Goal: Task Accomplishment & Management: Manage account settings

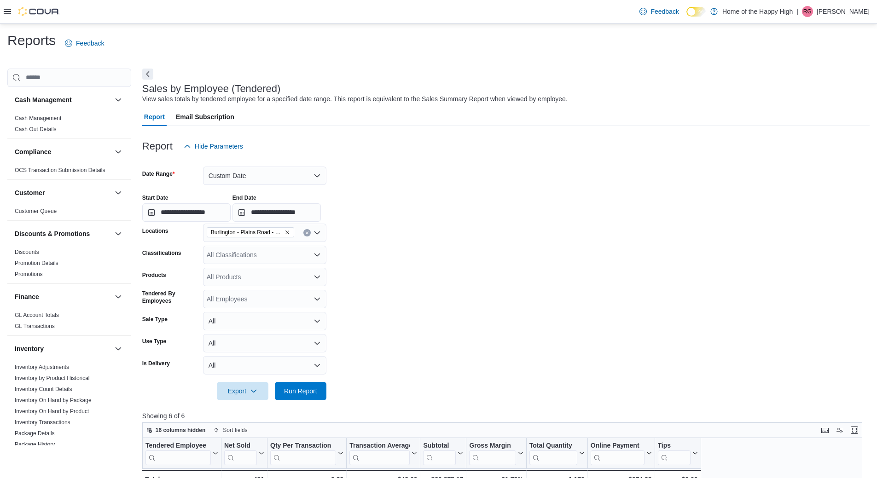
click at [7, 11] on icon at bounding box center [7, 11] width 7 height 7
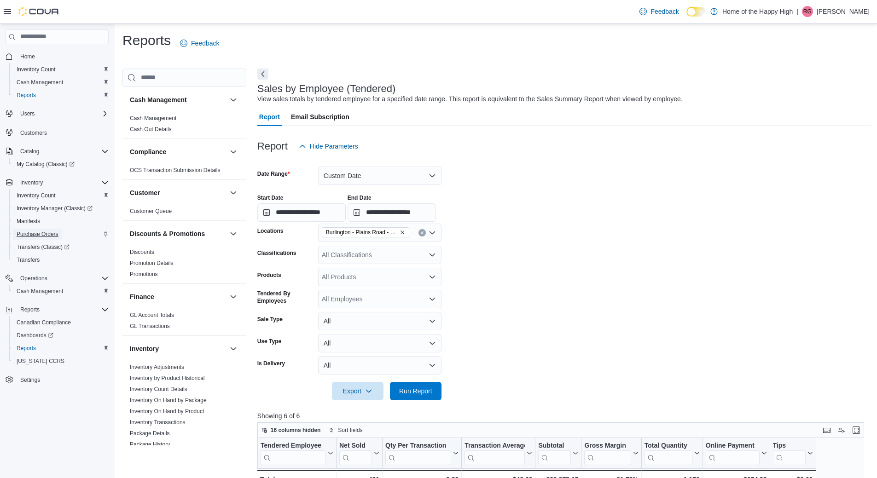
click at [49, 231] on span "Purchase Orders" at bounding box center [38, 234] width 42 height 7
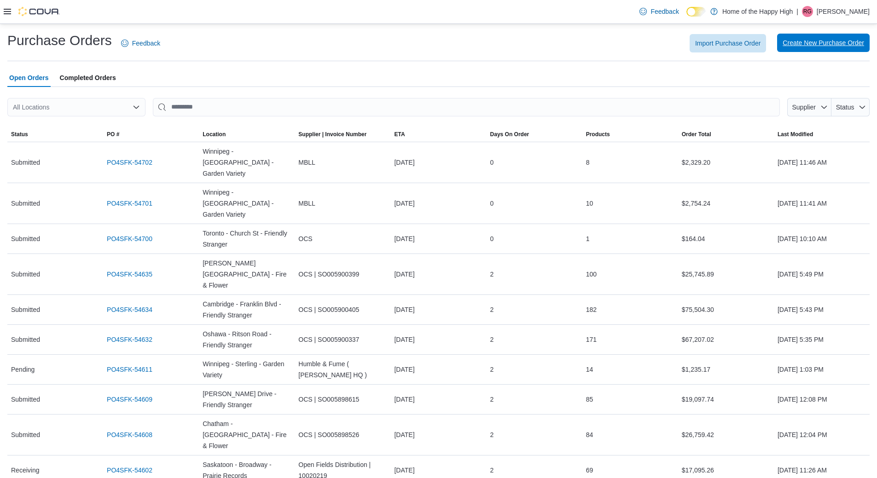
click at [807, 46] on span "Create New Purchase Order" at bounding box center [822, 42] width 81 height 9
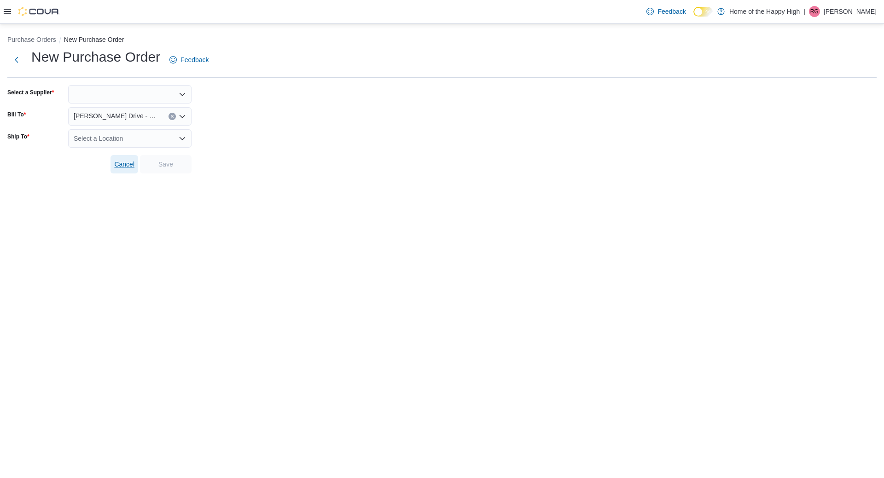
click at [123, 163] on span "Cancel" at bounding box center [124, 164] width 20 height 9
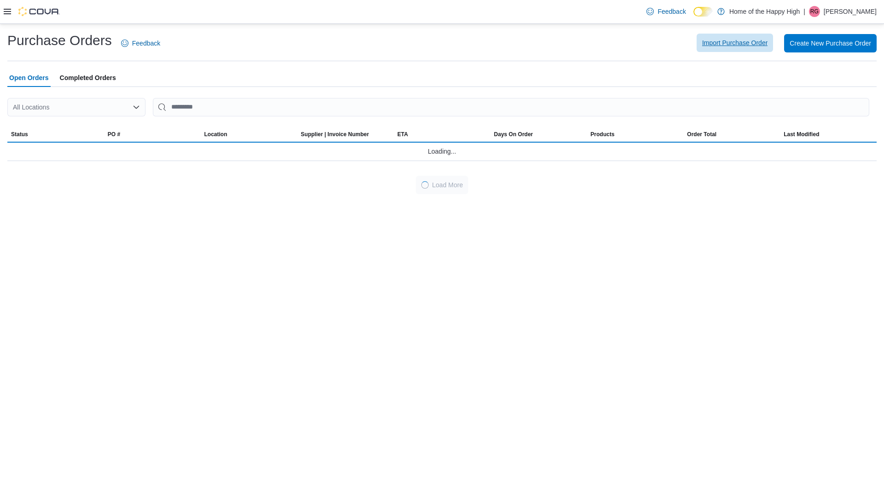
click at [743, 47] on span "Import Purchase Order" at bounding box center [734, 43] width 65 height 18
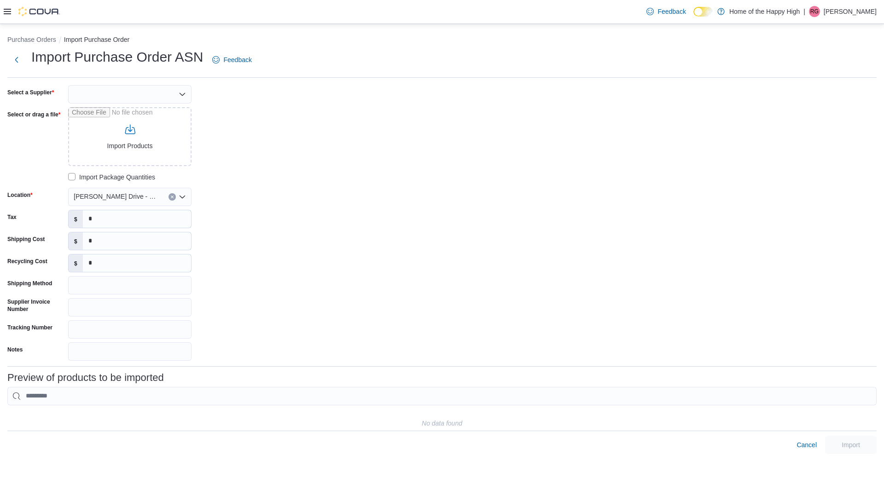
click at [116, 96] on div at bounding box center [129, 94] width 123 height 18
type input "***"
click at [85, 106] on span "OCS" at bounding box center [135, 109] width 101 height 9
click at [136, 158] on input "Select or drag a file" at bounding box center [129, 136] width 123 height 59
type input "**********"
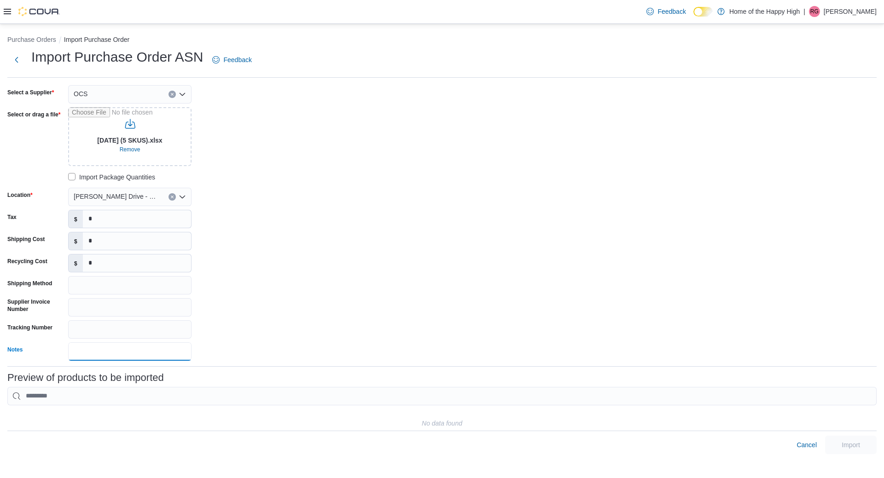
click at [125, 349] on input "Notes" at bounding box center [129, 351] width 123 height 18
type input "**"
click at [330, 184] on div "Select a Supplier OCS Select or drag a file Aug 11, 2025 (5 SKUS).xlsx Remove I…" at bounding box center [441, 223] width 869 height 276
click at [127, 278] on input "Shipping Method" at bounding box center [129, 285] width 123 height 18
click at [130, 148] on span "Remove" at bounding box center [130, 149] width 21 height 7
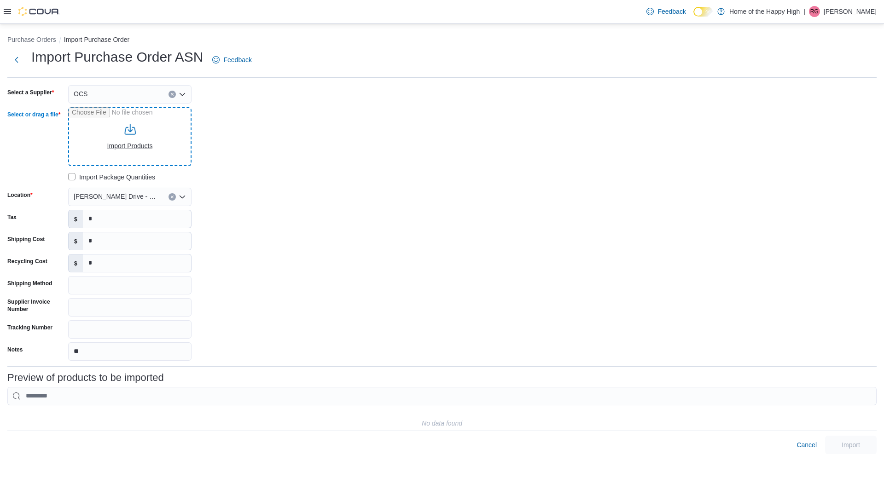
click at [133, 149] on input "Select or drag a file" at bounding box center [129, 136] width 123 height 59
type input "**********"
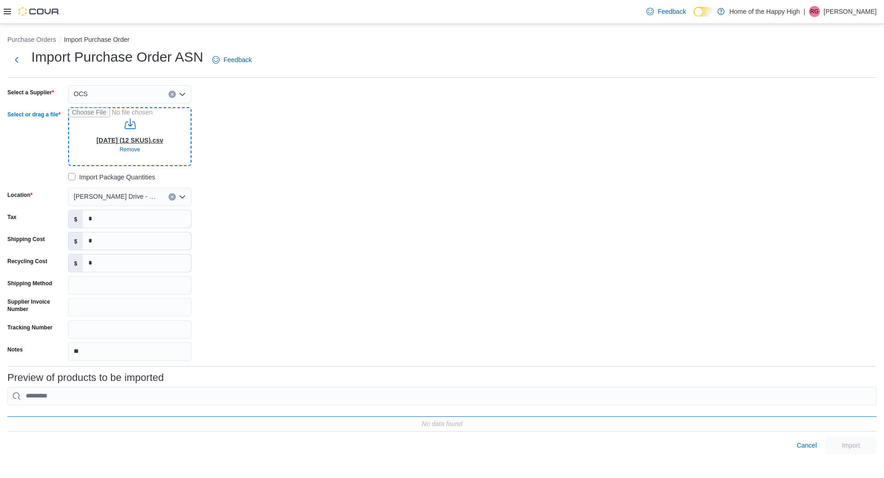
type input "**********"
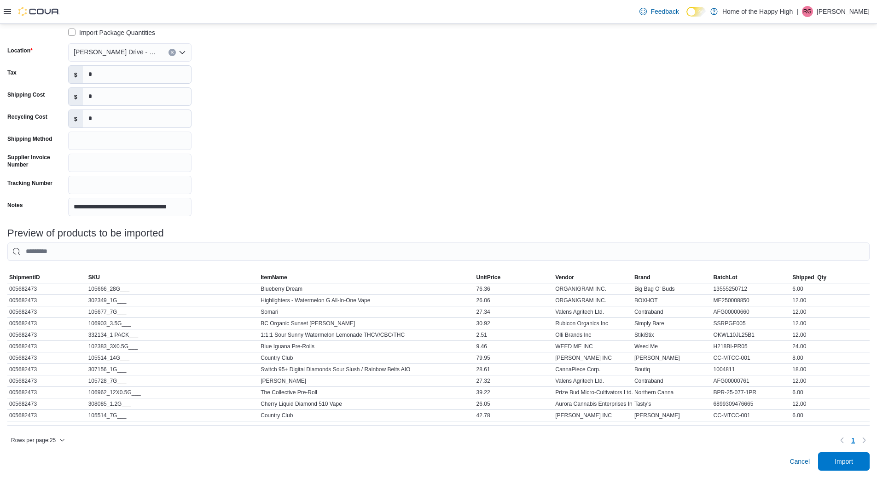
scroll to position [151, 0]
click at [853, 460] on span "Import" at bounding box center [843, 461] width 18 height 9
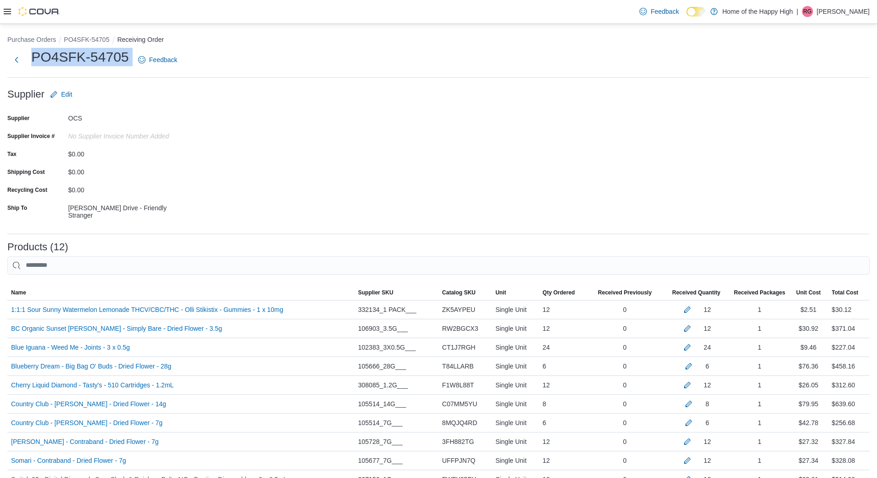
drag, startPoint x: 28, startPoint y: 57, endPoint x: 133, endPoint y: 61, distance: 105.9
click at [133, 61] on div "PO4SFK-54705 Feedback" at bounding box center [94, 60] width 174 height 24
copy div "PO4SFK-54705"
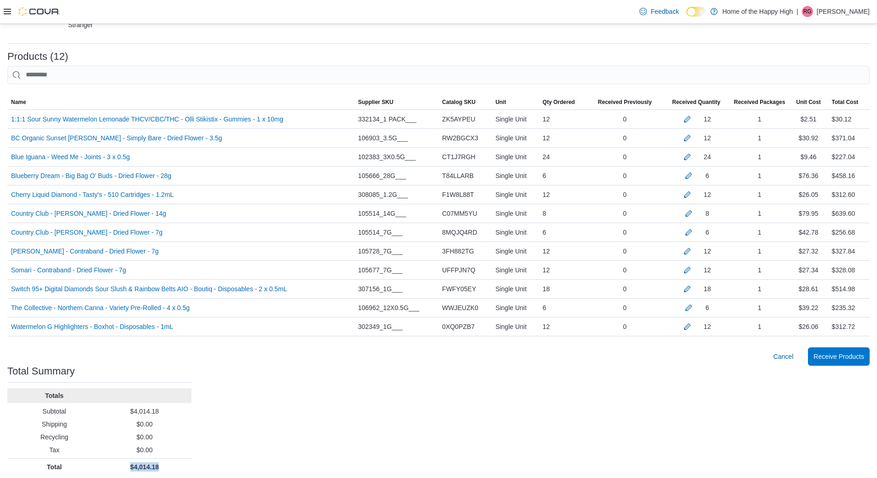
scroll to position [191, 0]
drag, startPoint x: 129, startPoint y: 468, endPoint x: 168, endPoint y: 469, distance: 39.1
click at [168, 469] on div "Purchase Orders PO4SFK-54705 Receiving Order PO4SFK-54705 Feedback Supplier Edi…" at bounding box center [438, 157] width 877 height 649
copy p "$4,014.18"
click at [856, 354] on span "Receive Products" at bounding box center [838, 355] width 51 height 9
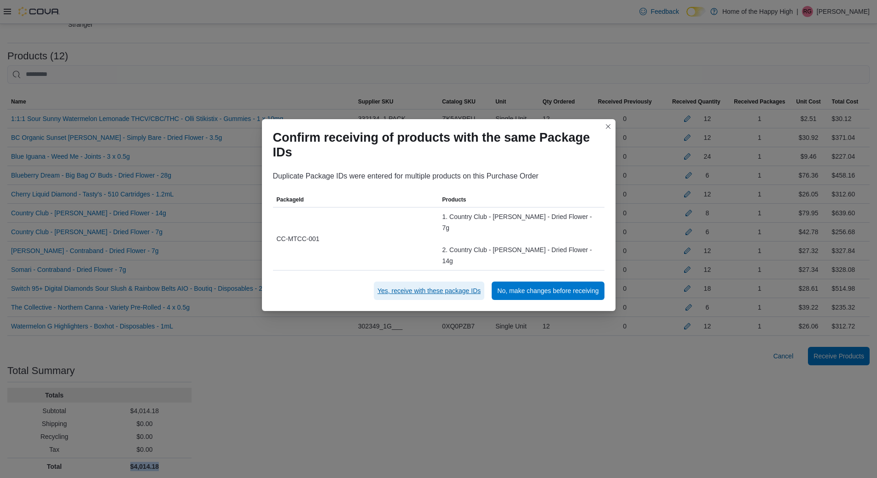
click at [465, 286] on span "Yes, receive with these package IDs" at bounding box center [428, 290] width 103 height 9
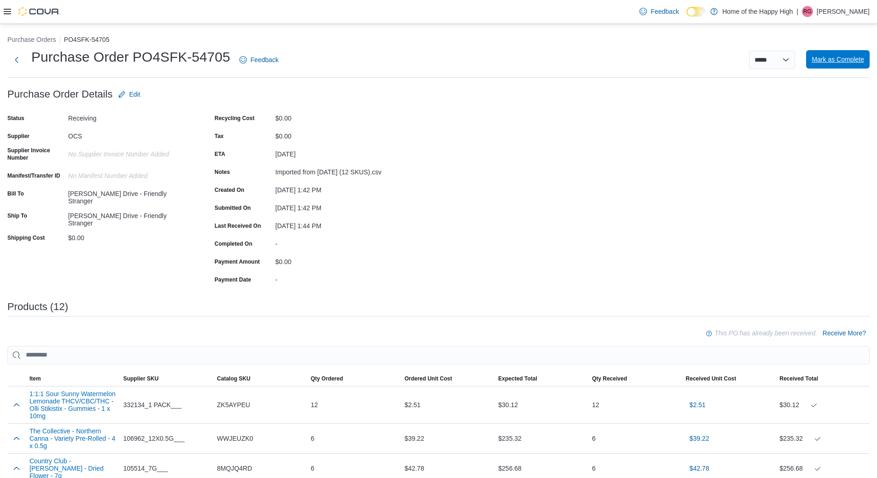
click at [833, 56] on span "Mark as Complete" at bounding box center [837, 59] width 52 height 9
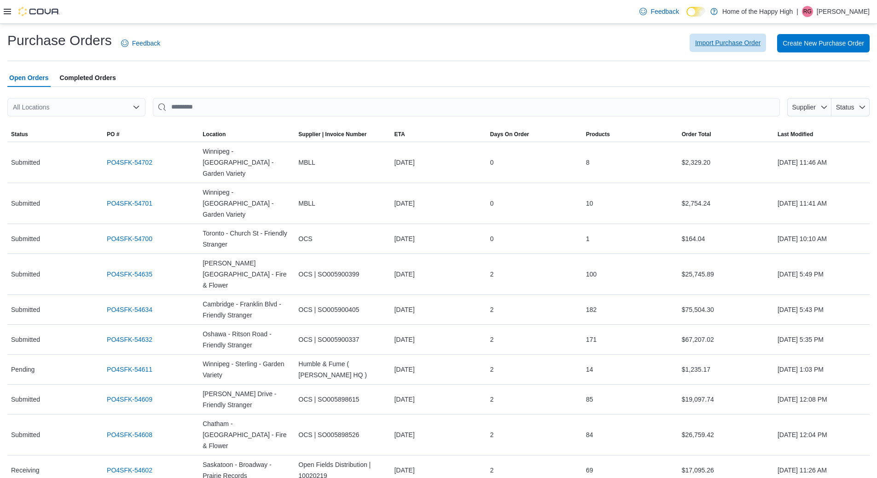
click at [725, 41] on span "Import Purchase Order" at bounding box center [727, 42] width 65 height 9
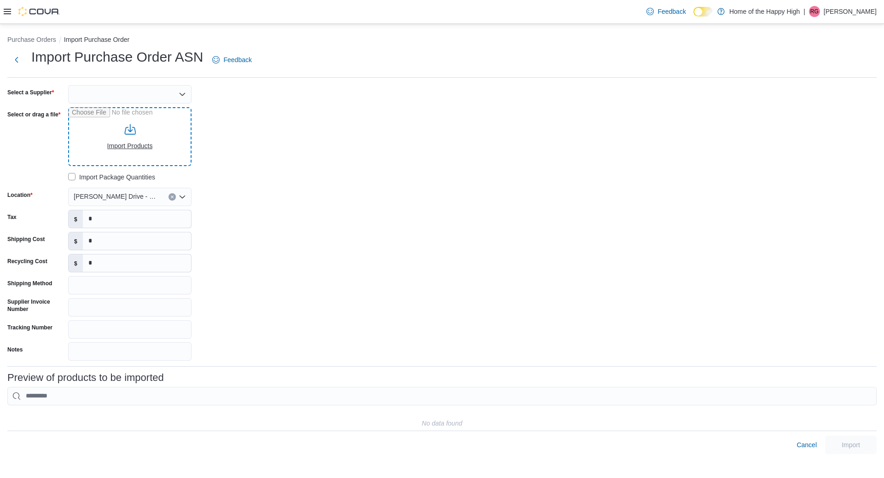
click at [146, 137] on input "Select or drag a file" at bounding box center [129, 136] width 123 height 59
type input "**********"
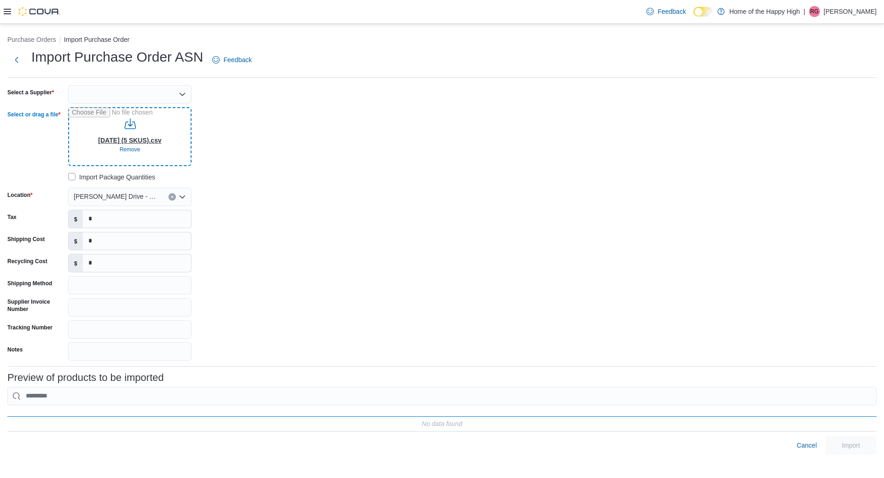
type input "**********"
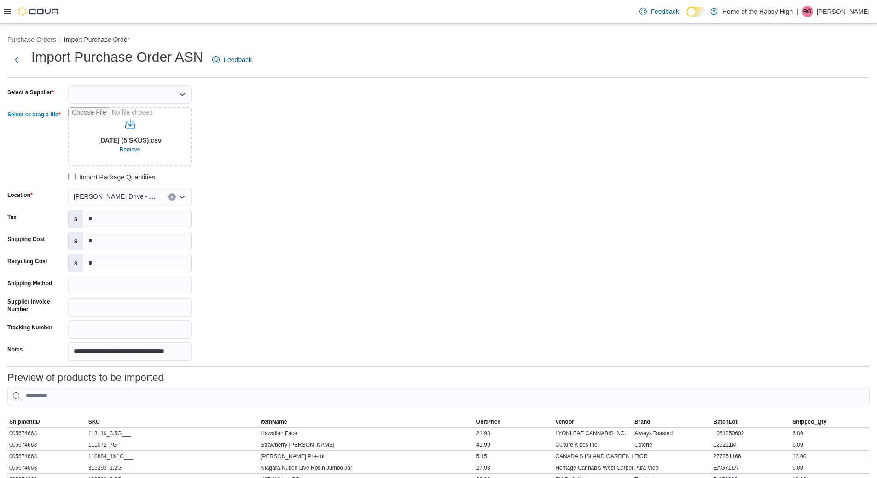
click at [133, 93] on div at bounding box center [129, 94] width 123 height 18
type input "***"
click at [104, 109] on span "OCS" at bounding box center [135, 109] width 101 height 9
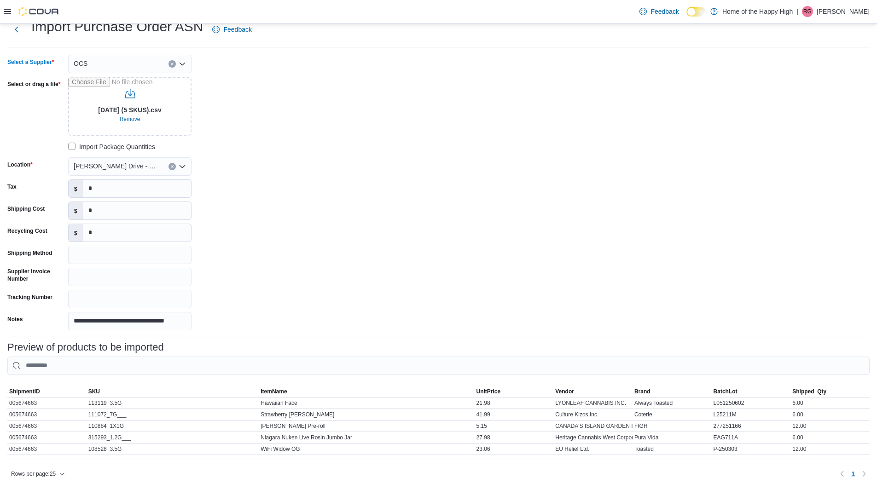
scroll to position [71, 0]
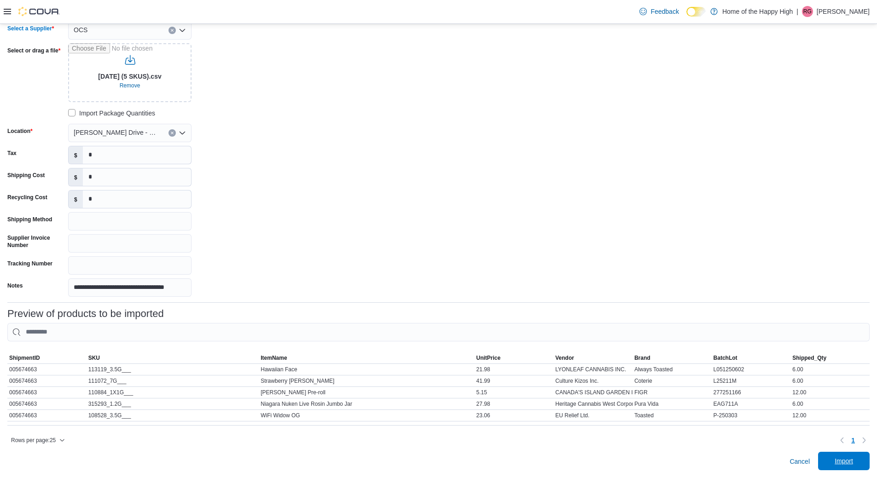
click at [851, 459] on span "Import" at bounding box center [843, 461] width 18 height 9
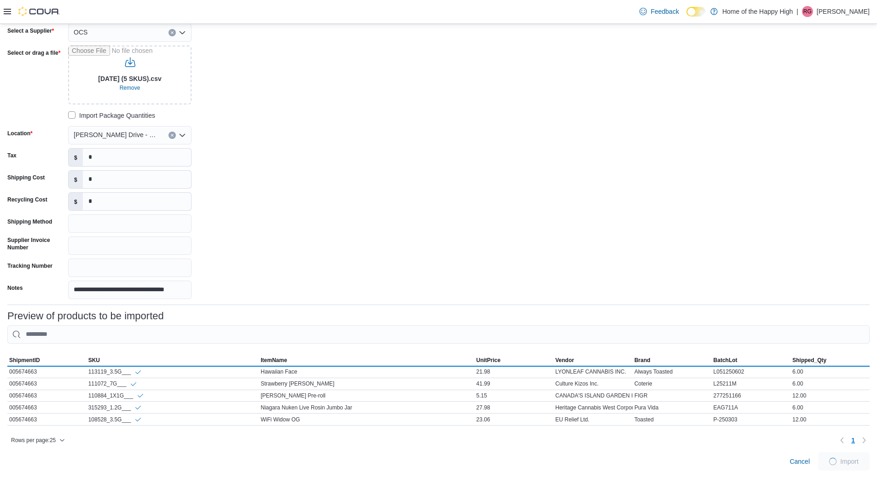
scroll to position [69, 0]
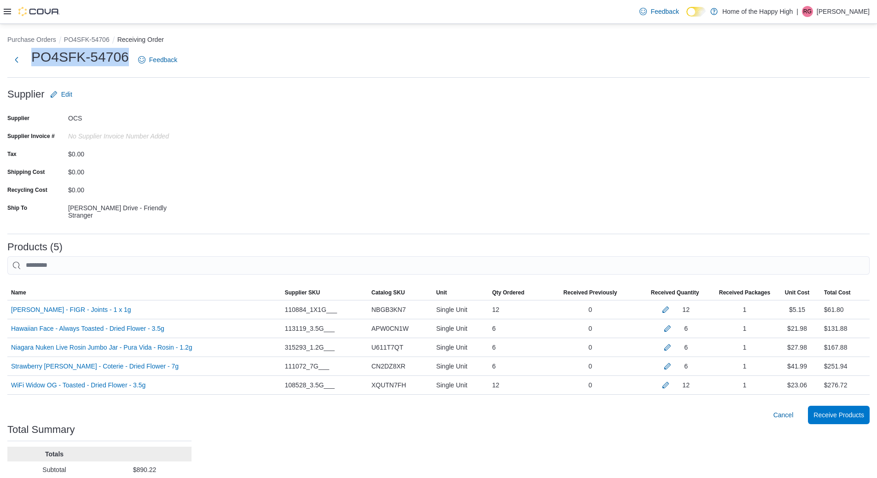
drag, startPoint x: 32, startPoint y: 53, endPoint x: 128, endPoint y: 54, distance: 96.6
click at [128, 54] on h1 "PO4SFK-54706" at bounding box center [80, 57] width 98 height 18
copy h1 "PO4SFK-54706"
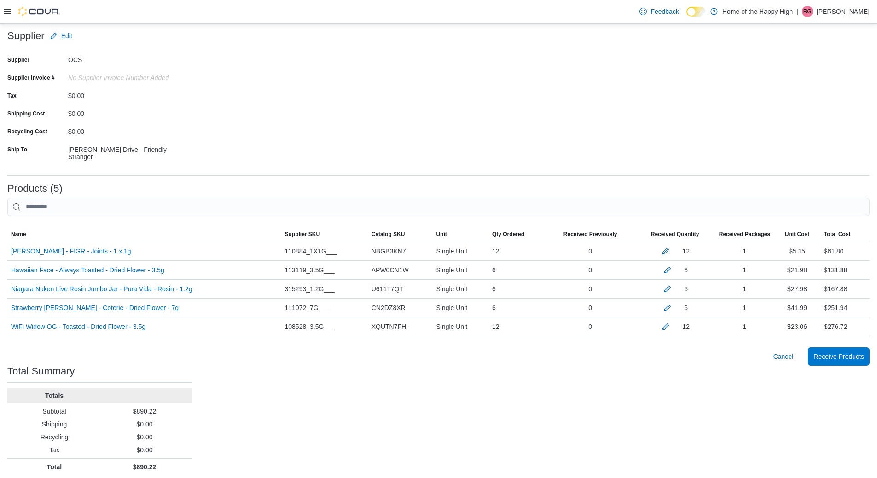
scroll to position [59, 0]
drag, startPoint x: 126, startPoint y: 464, endPoint x: 172, endPoint y: 462, distance: 45.6
click at [172, 462] on p "$890.22" at bounding box center [144, 466] width 87 height 9
copy p "$890.22"
click at [853, 351] on span "Receive Products" at bounding box center [838, 355] width 51 height 9
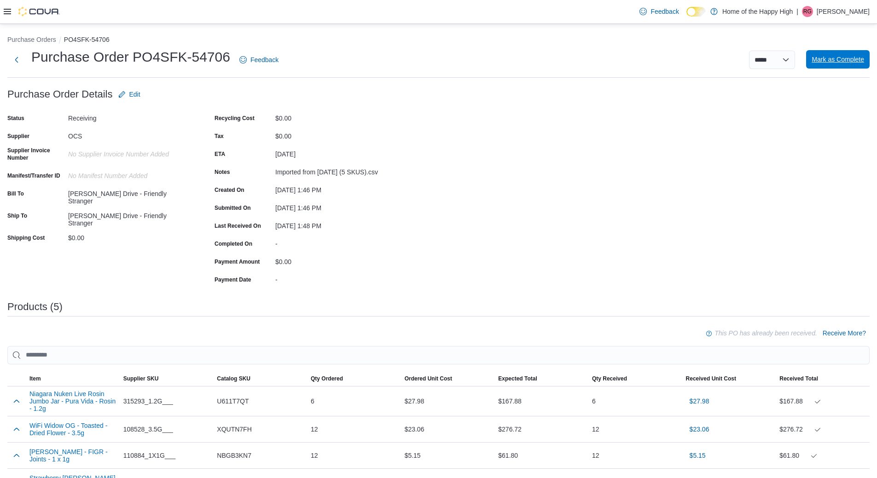
click at [862, 55] on span "Mark as Complete" at bounding box center [837, 59] width 52 height 18
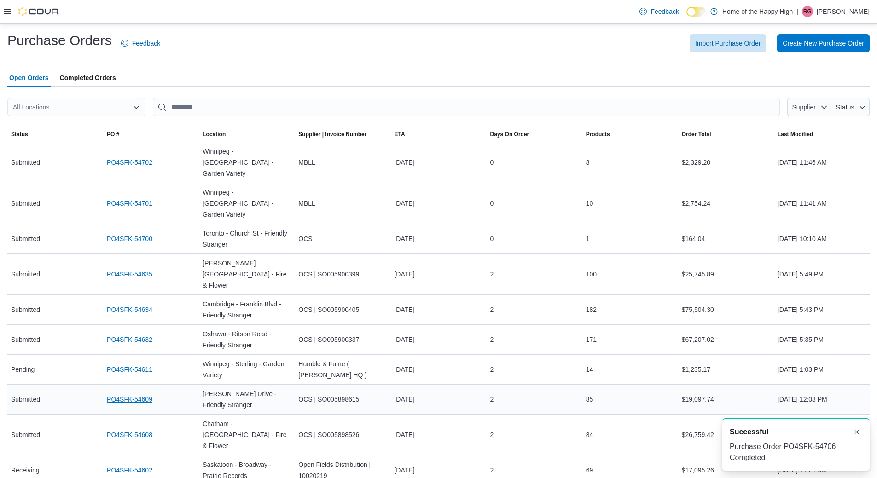
click at [145, 394] on link "PO4SFK-54609" at bounding box center [130, 399] width 46 height 11
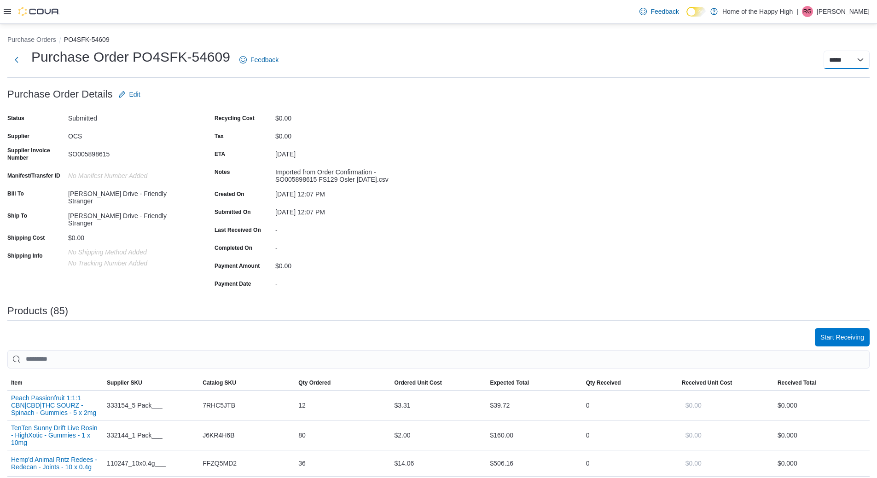
click at [856, 58] on select "**********" at bounding box center [846, 60] width 46 height 18
select select "**********"
select select
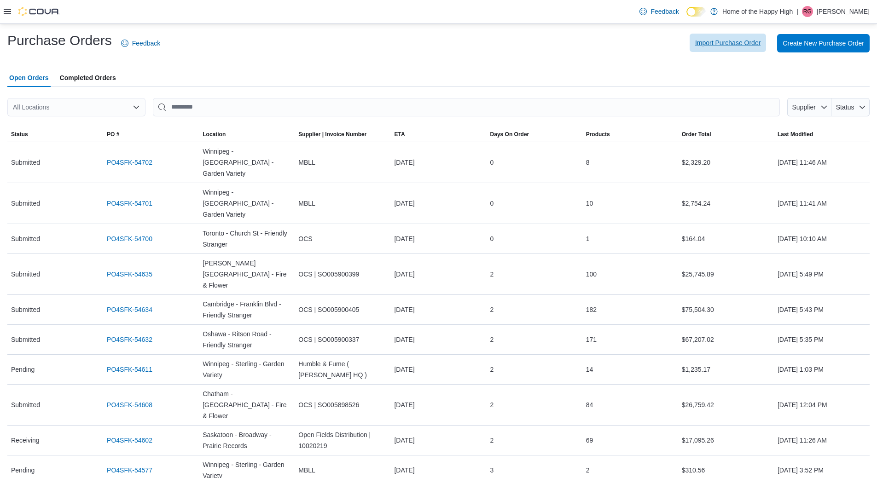
click at [747, 40] on span "Import Purchase Order" at bounding box center [727, 42] width 65 height 9
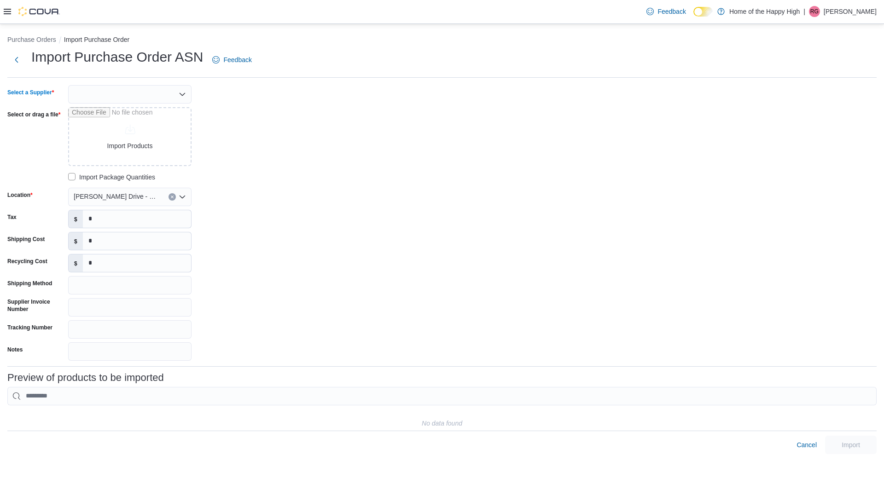
click at [116, 102] on div at bounding box center [129, 94] width 123 height 18
type input "***"
click at [131, 112] on span "OCS" at bounding box center [135, 109] width 101 height 9
click at [147, 150] on input "Select or drag a file" at bounding box center [129, 136] width 123 height 59
type input "**********"
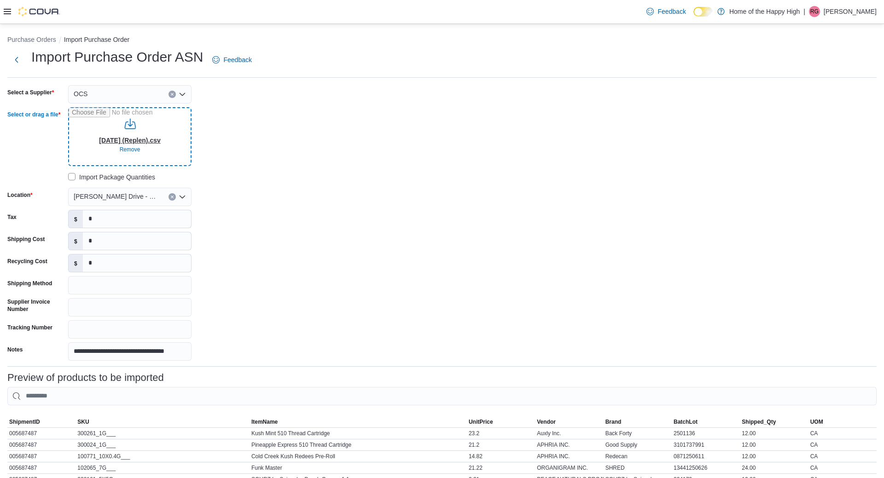
type input "**********"
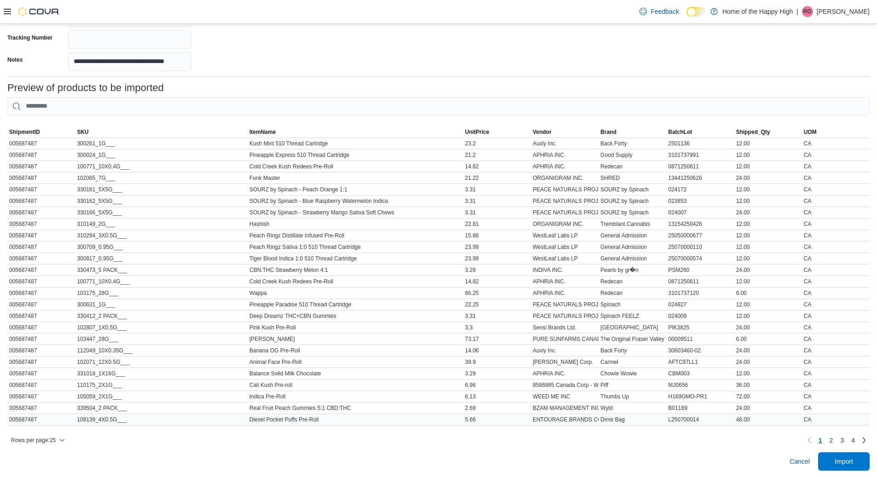
scroll to position [297, 0]
click at [855, 456] on span "Import" at bounding box center [843, 461] width 40 height 18
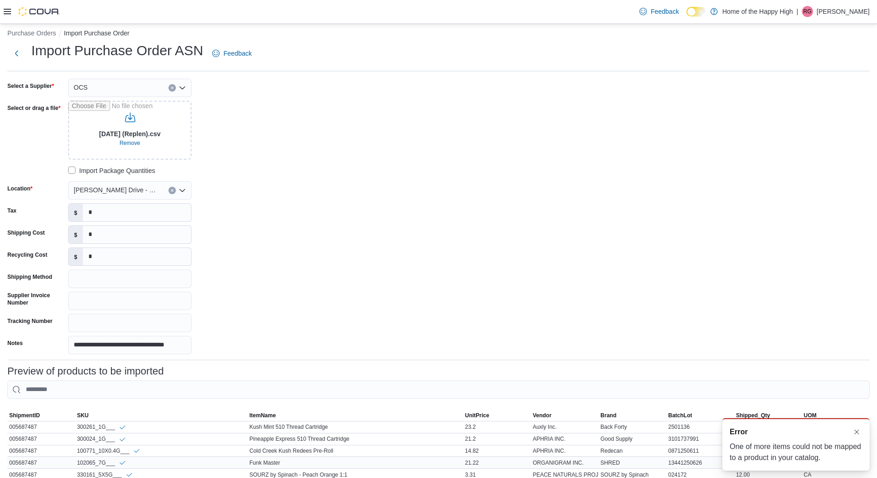
scroll to position [92, 0]
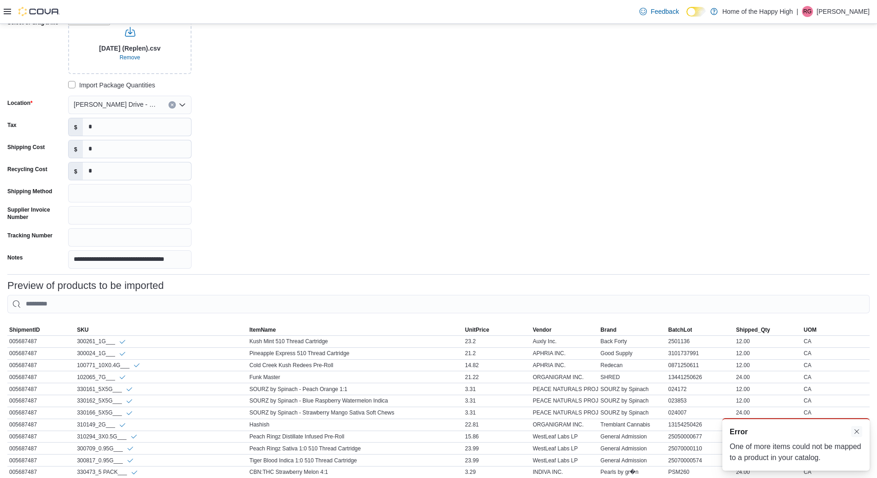
click at [860, 427] on button "Dismiss toast" at bounding box center [856, 431] width 11 height 11
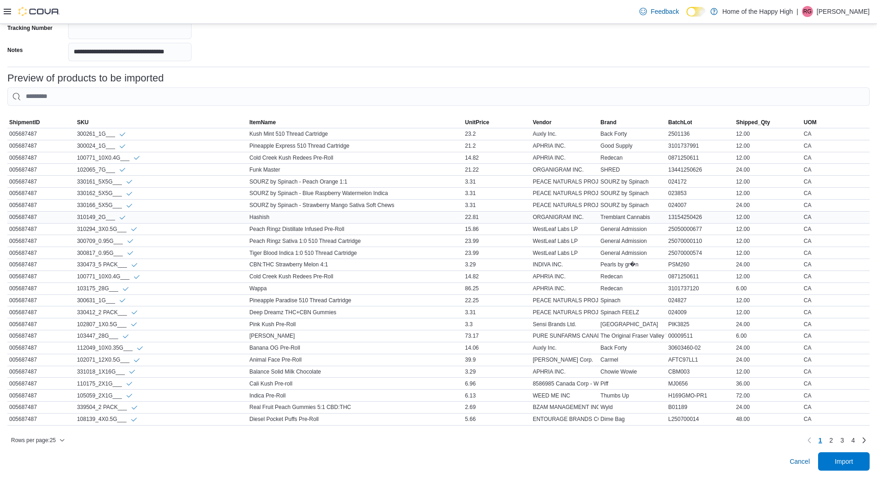
scroll to position [307, 0]
click at [833, 438] on span "2" at bounding box center [831, 440] width 4 height 9
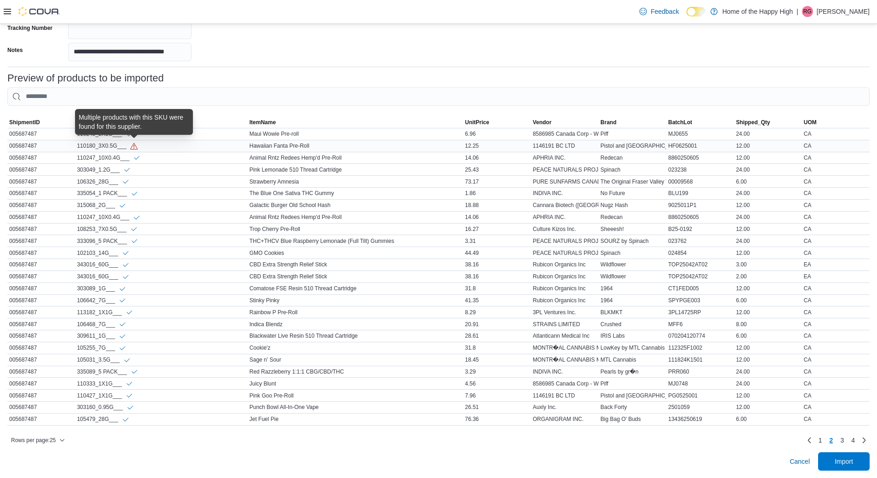
click at [132, 143] on icon "Info" at bounding box center [133, 146] width 7 height 6
click at [847, 440] on link "3" at bounding box center [841, 440] width 11 height 15
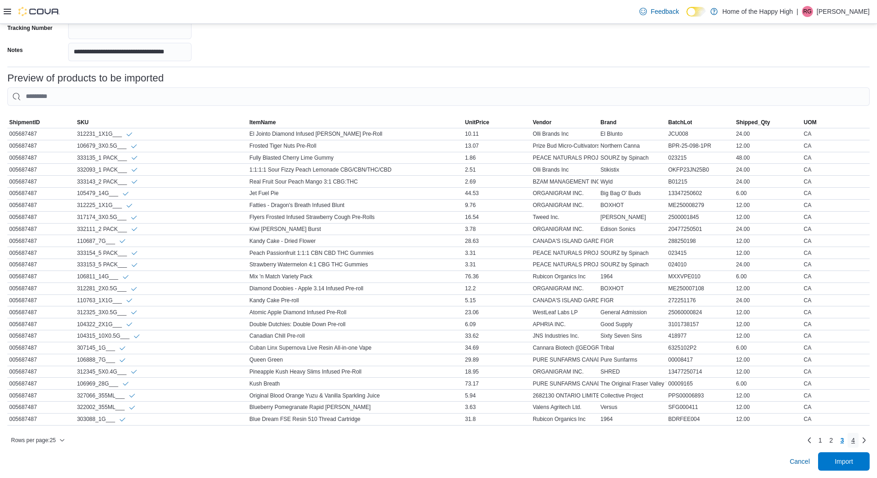
click at [856, 440] on link "4" at bounding box center [852, 440] width 11 height 15
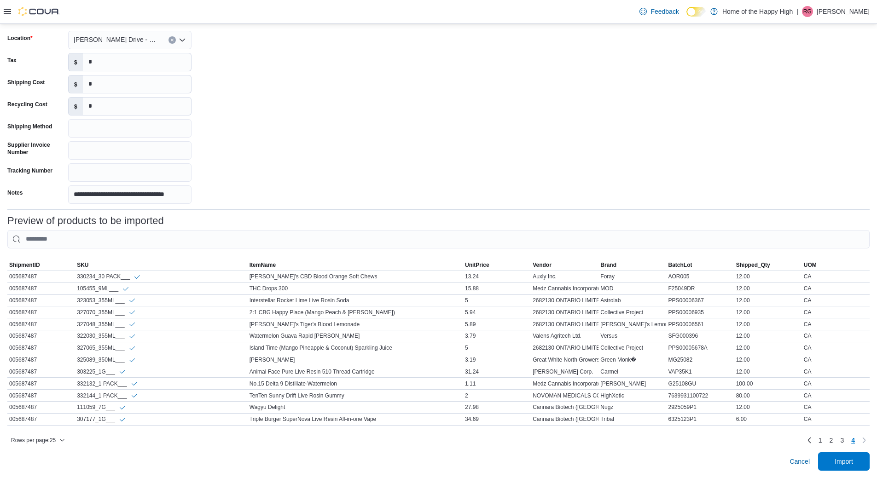
scroll to position [164, 0]
click at [837, 444] on link "2" at bounding box center [831, 440] width 11 height 15
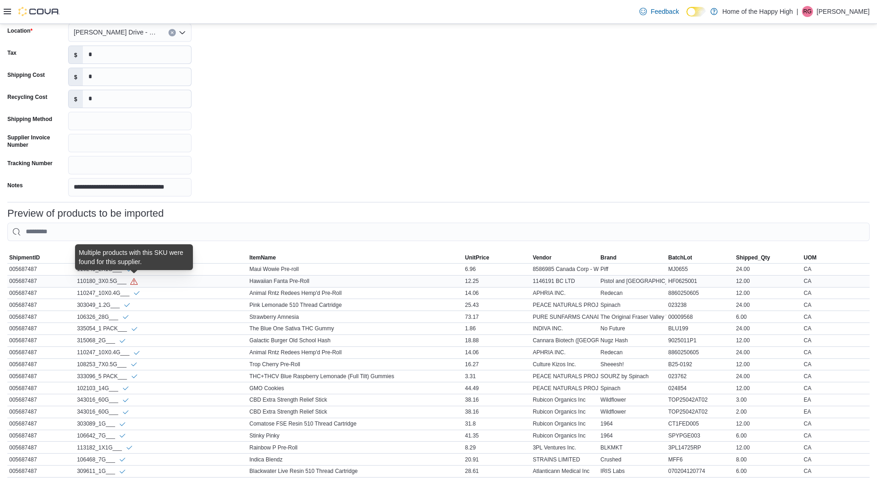
drag, startPoint x: 134, startPoint y: 282, endPoint x: 169, endPoint y: 282, distance: 35.0
click at [169, 282] on div "110180_3X0.5G___" at bounding box center [161, 282] width 173 height 12
click at [134, 282] on icon "Info" at bounding box center [133, 281] width 7 height 7
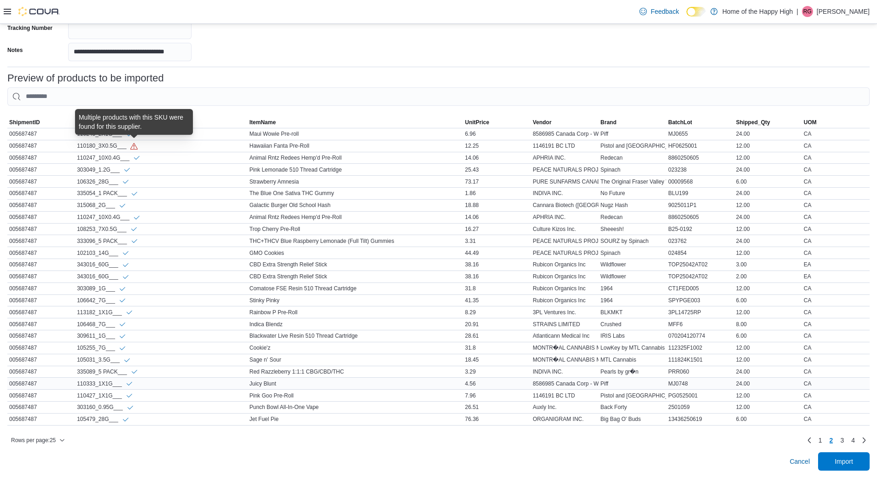
scroll to position [307, 0]
click at [852, 458] on span "Import" at bounding box center [843, 461] width 18 height 9
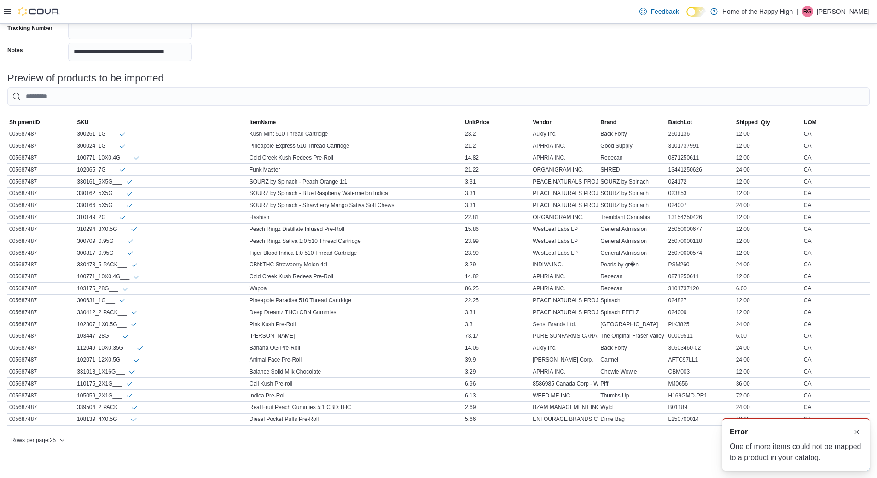
scroll to position [0, 0]
click at [861, 431] on button "Dismiss toast" at bounding box center [856, 431] width 11 height 11
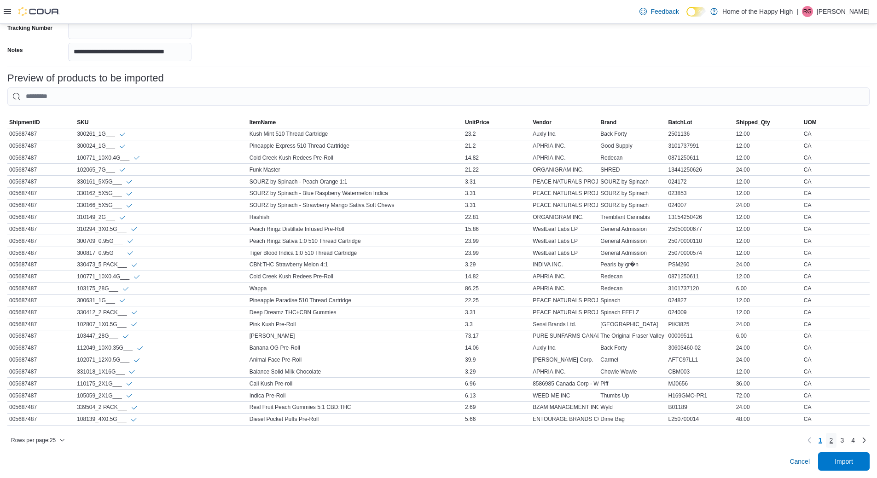
click at [833, 445] on span "2" at bounding box center [831, 440] width 4 height 9
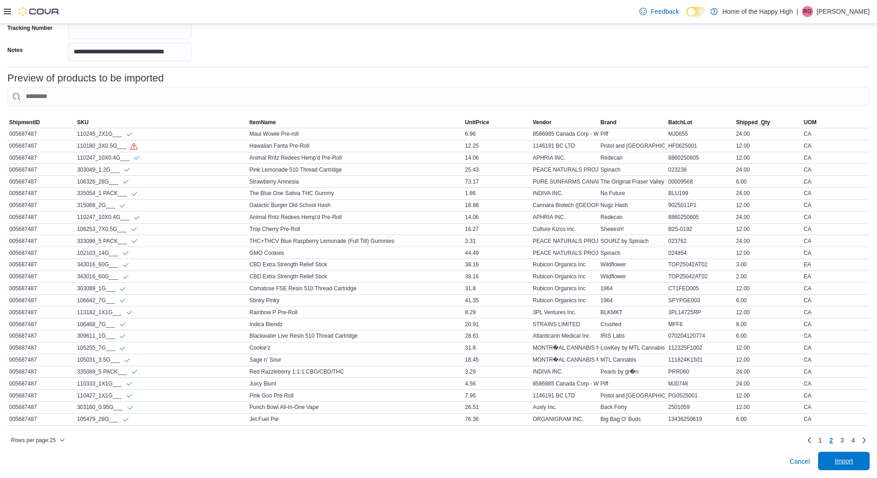
click at [852, 464] on span "Import" at bounding box center [843, 461] width 18 height 9
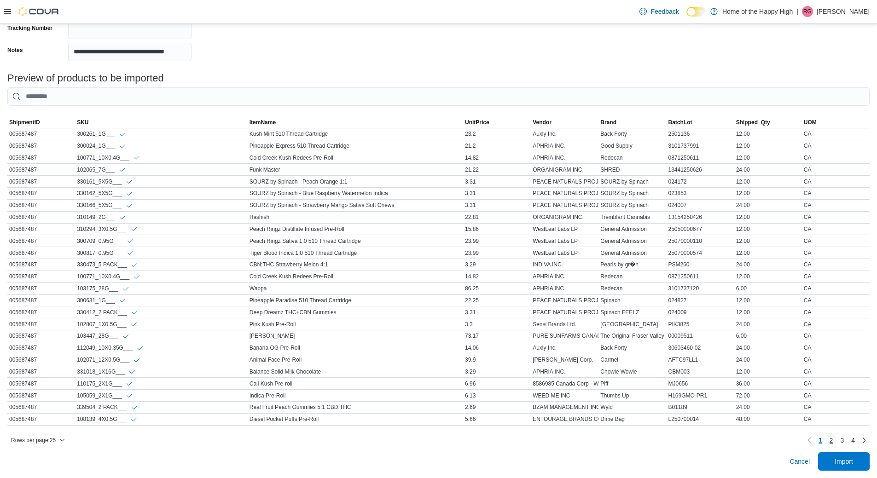
click at [837, 440] on link "2" at bounding box center [831, 440] width 11 height 15
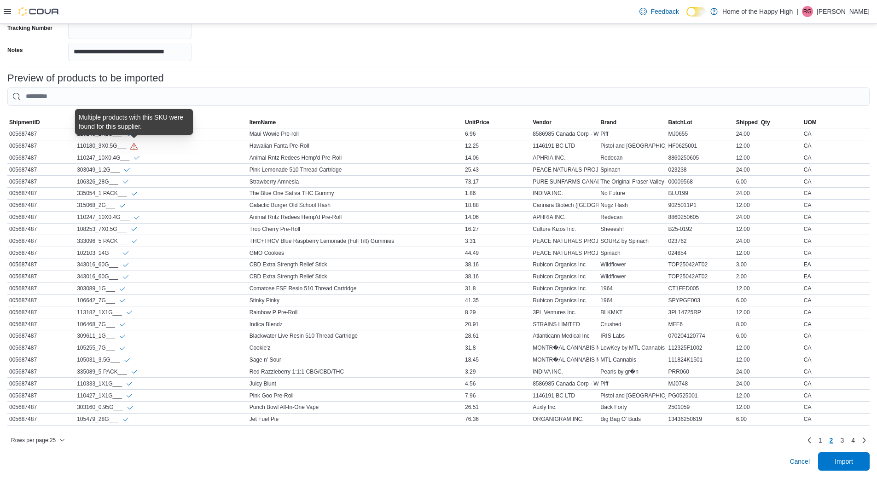
drag, startPoint x: 136, startPoint y: 137, endPoint x: 145, endPoint y: 115, distance: 23.7
click at [145, 115] on body "**********" at bounding box center [438, 89] width 877 height 778
click at [136, 143] on icon "Info" at bounding box center [133, 146] width 7 height 6
click at [135, 143] on icon "Info" at bounding box center [133, 146] width 7 height 7
drag, startPoint x: 145, startPoint y: 120, endPoint x: 121, endPoint y: 120, distance: 23.5
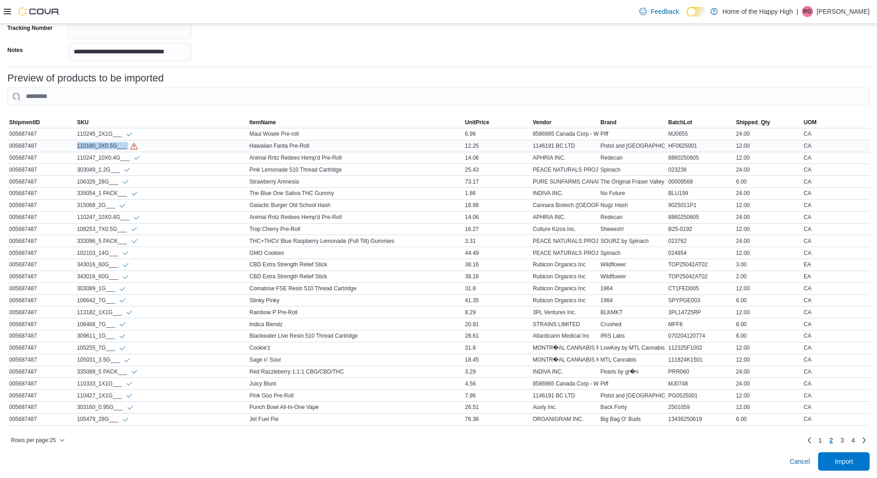
drag, startPoint x: 75, startPoint y: 139, endPoint x: 118, endPoint y: 143, distance: 43.0
click at [118, 143] on tr "ShipmentID 005687487 SKU 110180_3X0.5G___ ItemName Hawaiian Fanta Pre-Roll Unit…" at bounding box center [438, 146] width 862 height 12
copy tr "SKU 110180_3X0.5G___ ItemName"
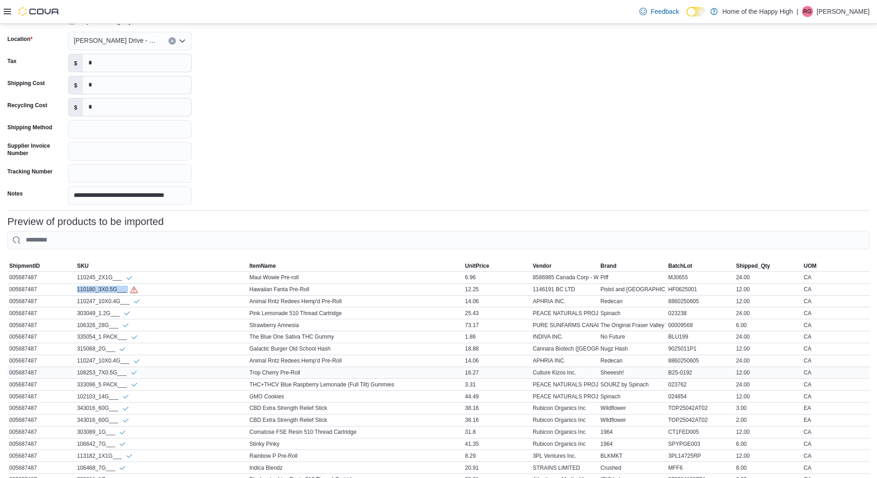
scroll to position [307, 0]
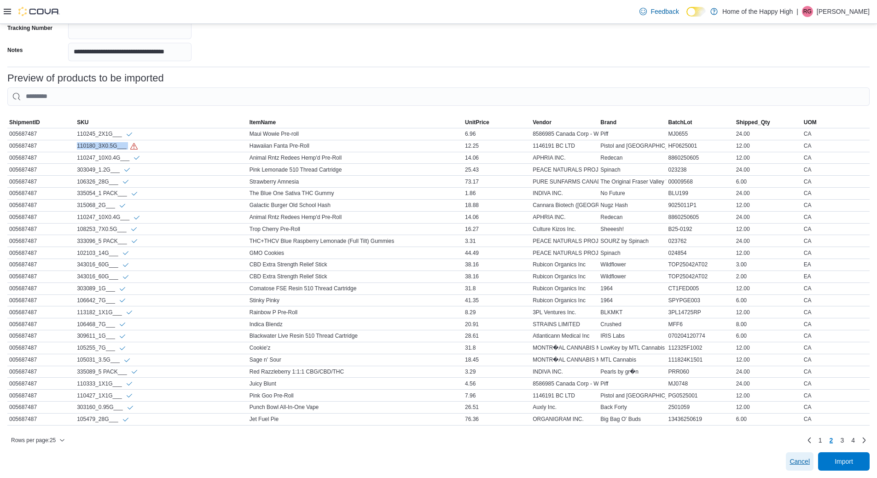
click at [800, 463] on span "Cancel" at bounding box center [799, 461] width 20 height 9
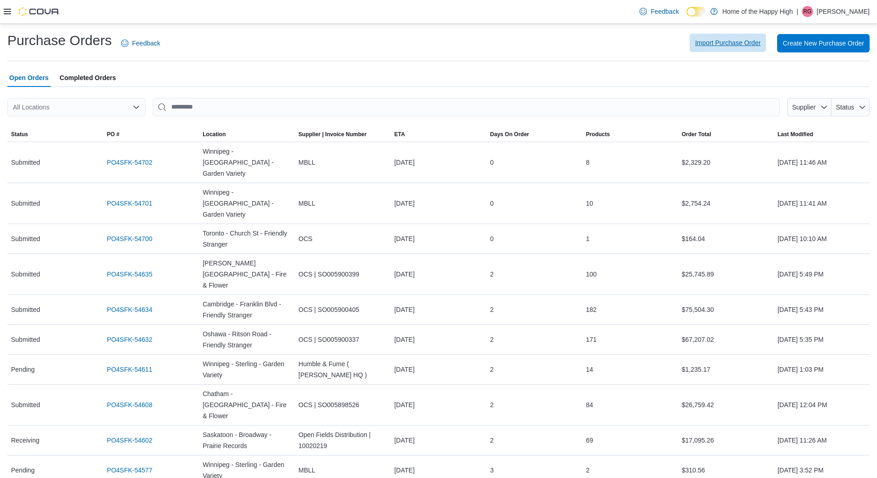
click at [718, 44] on span "Import Purchase Order" at bounding box center [727, 42] width 65 height 9
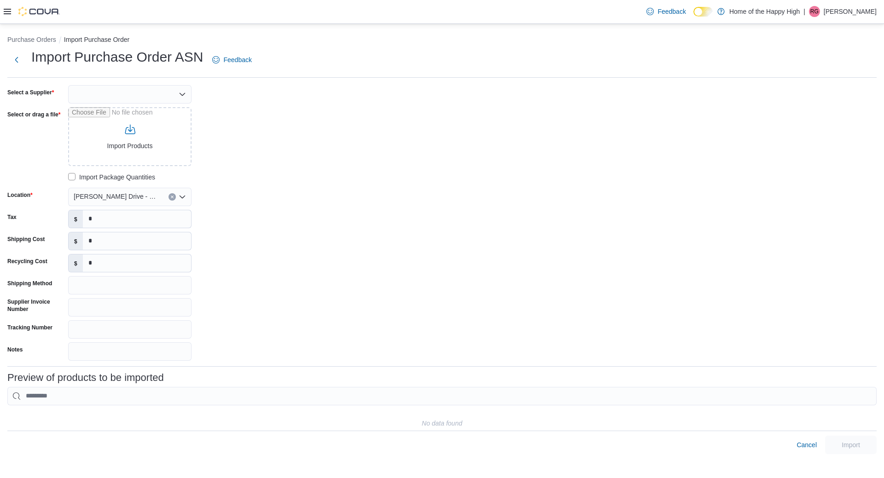
click at [112, 104] on div "Select a Supplier Select or drag a file Import Products Import Package Quantiti…" at bounding box center [145, 223] width 276 height 276
click at [110, 97] on div at bounding box center [129, 94] width 123 height 18
type input "***"
click at [91, 96] on div "OCS" at bounding box center [129, 94] width 123 height 18
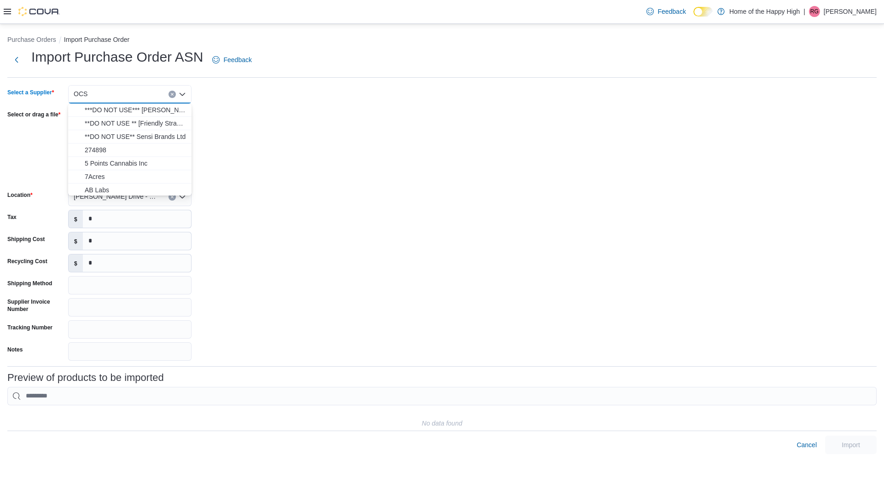
click at [88, 93] on div "OCS" at bounding box center [129, 94] width 123 height 18
type input "***"
click at [96, 112] on span "OCS" at bounding box center [135, 109] width 101 height 9
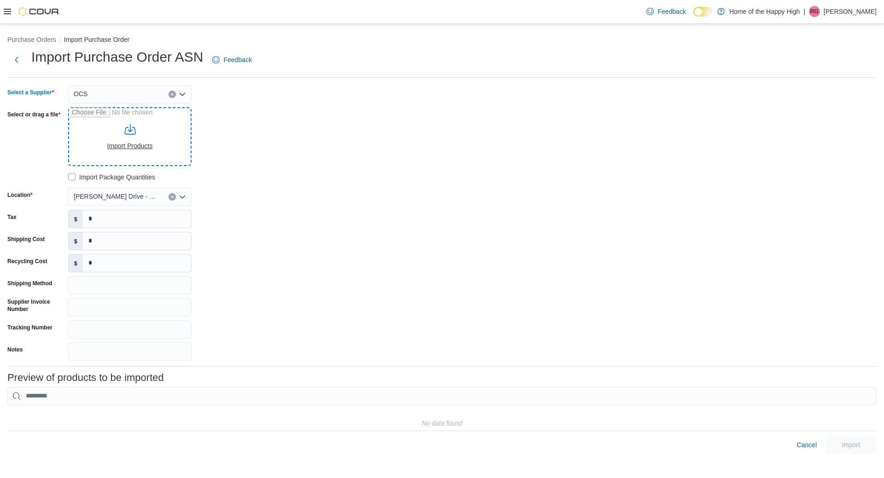
click at [133, 139] on input "Select or drag a file" at bounding box center [129, 136] width 123 height 59
type input "**********"
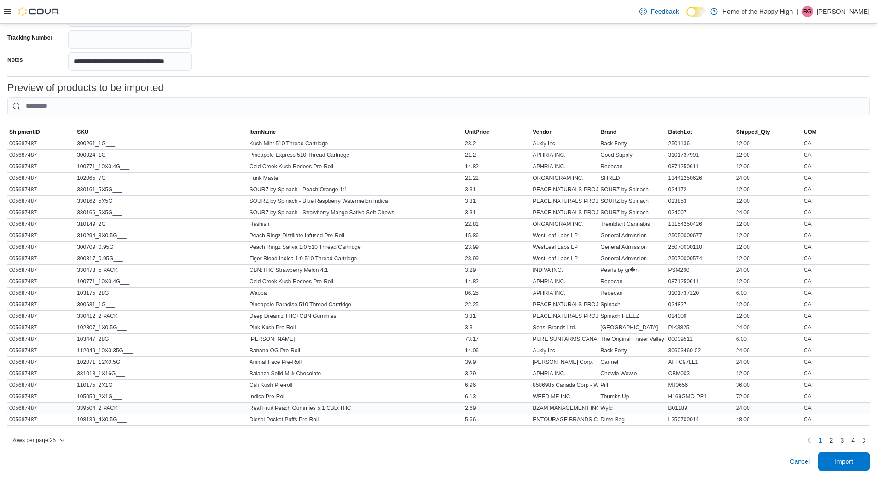
scroll to position [297, 0]
click at [851, 457] on span "Import" at bounding box center [843, 461] width 18 height 9
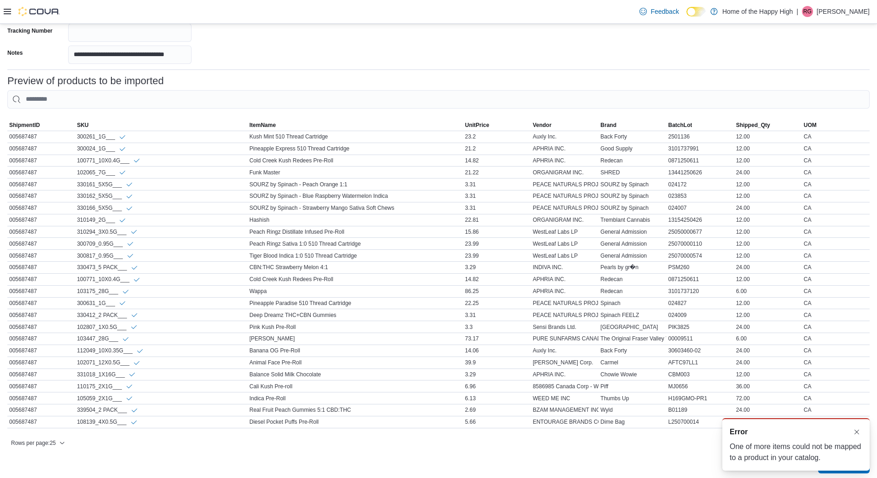
scroll to position [0, 0]
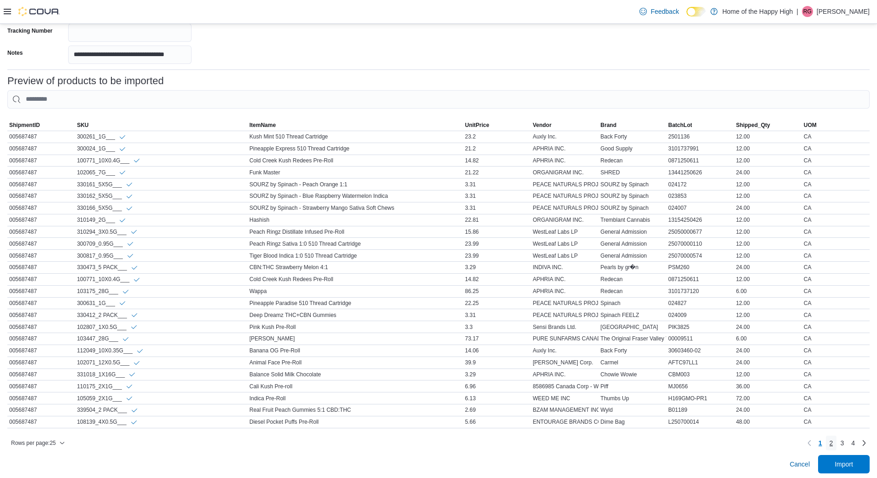
click at [833, 448] on span "2" at bounding box center [831, 443] width 4 height 9
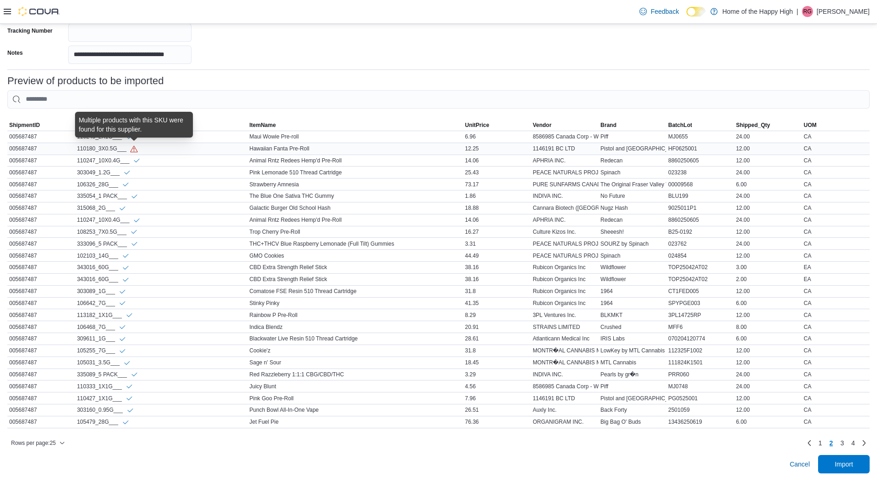
drag, startPoint x: 132, startPoint y: 149, endPoint x: 193, endPoint y: 148, distance: 60.8
click at [183, 148] on div "110180_3X0.5G___" at bounding box center [161, 149] width 173 height 12
click at [554, 150] on div "1146191 BC LTD" at bounding box center [565, 148] width 68 height 11
click at [844, 448] on span "3" at bounding box center [842, 443] width 4 height 9
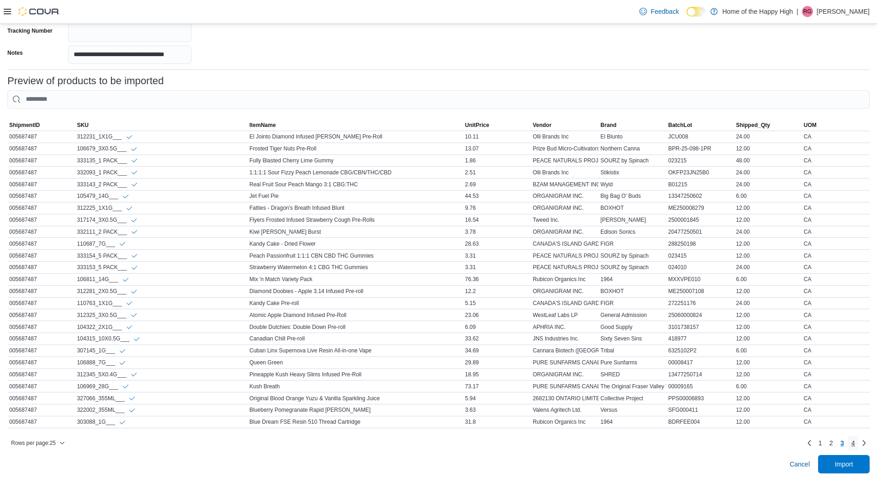
click at [855, 448] on span "4" at bounding box center [853, 443] width 4 height 9
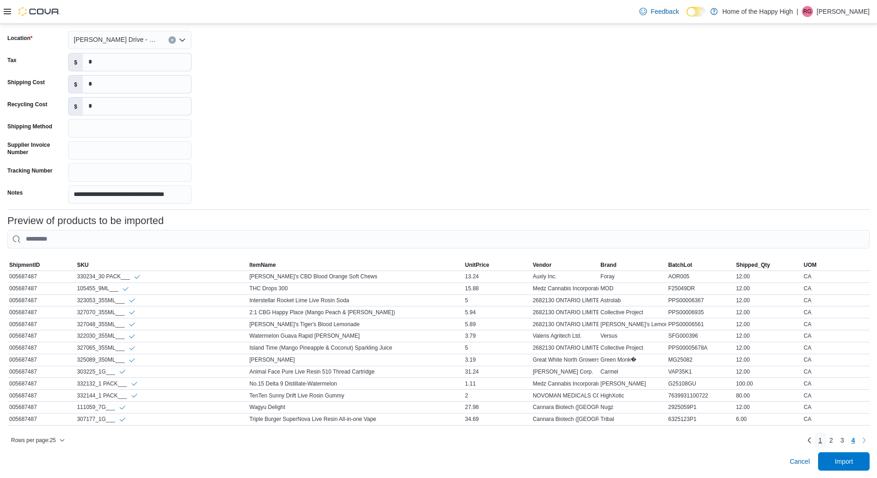
click at [822, 445] on span "1" at bounding box center [820, 440] width 4 height 15
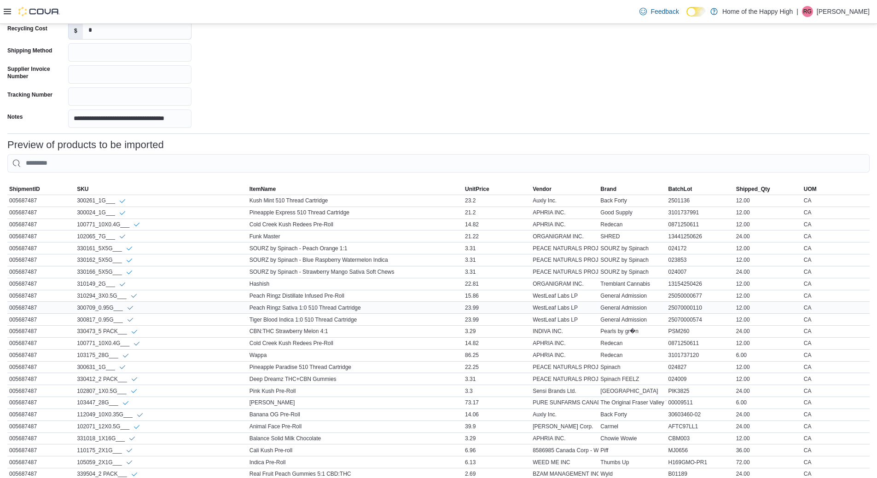
scroll to position [307, 0]
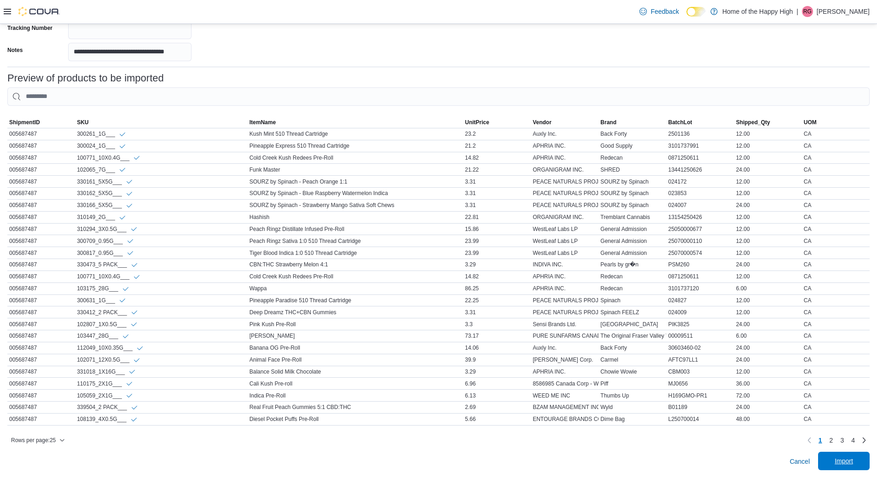
click at [852, 455] on span "Import" at bounding box center [843, 461] width 40 height 18
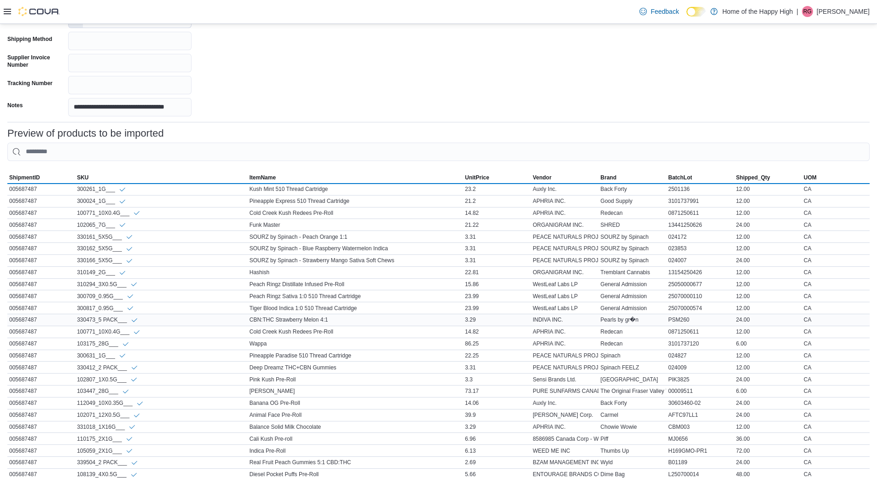
scroll to position [261, 0]
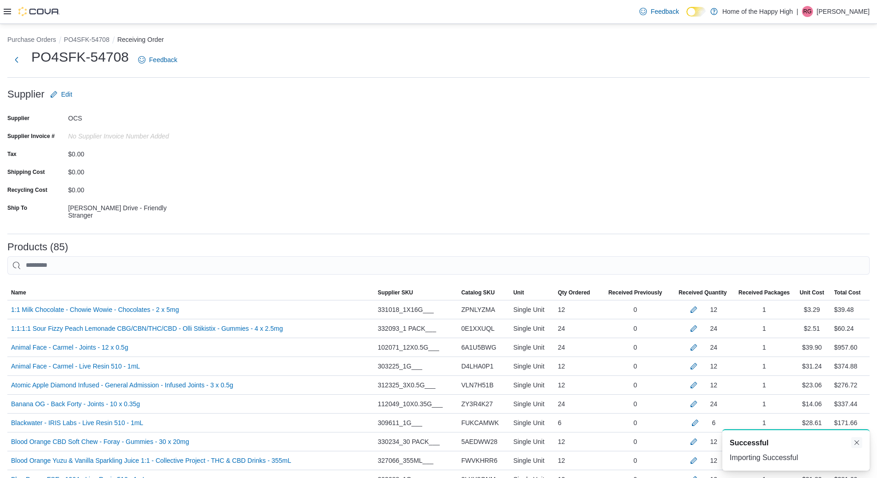
click at [859, 443] on button "Dismiss toast" at bounding box center [856, 442] width 11 height 11
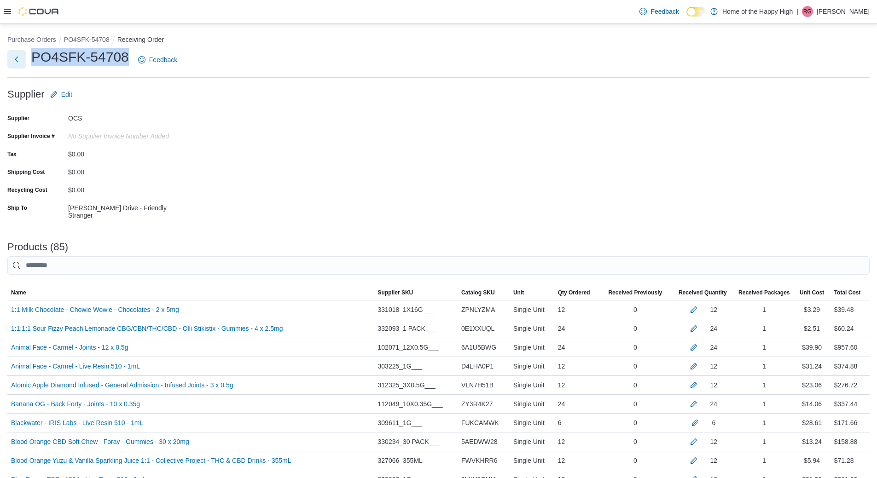
drag, startPoint x: 127, startPoint y: 55, endPoint x: 25, endPoint y: 52, distance: 102.7
click at [25, 52] on div "PO4SFK-54708 Feedback" at bounding box center [94, 60] width 174 height 24
copy h1 "PO4SFK-54708"
click at [606, 178] on form "Supplier Edit Supplier OCS Supplier Invoice # No Supplier Invoice Number added …" at bounding box center [438, 155] width 862 height 141
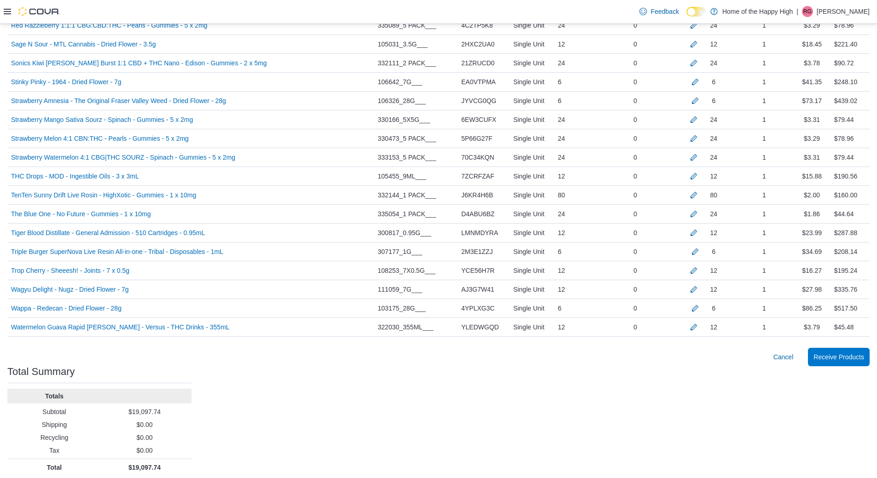
scroll to position [1568, 0]
drag, startPoint x: 127, startPoint y: 462, endPoint x: 173, endPoint y: 465, distance: 45.2
click at [173, 465] on p "$19,097.74" at bounding box center [144, 466] width 87 height 9
copy p "$19,097.74"
click at [839, 353] on span "Receive Products" at bounding box center [838, 355] width 51 height 9
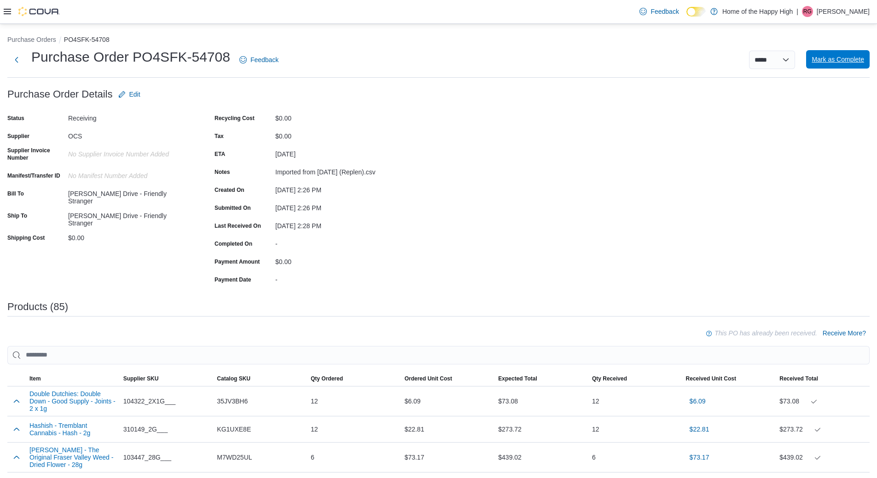
click at [845, 66] on span "Mark as Complete" at bounding box center [837, 59] width 52 height 18
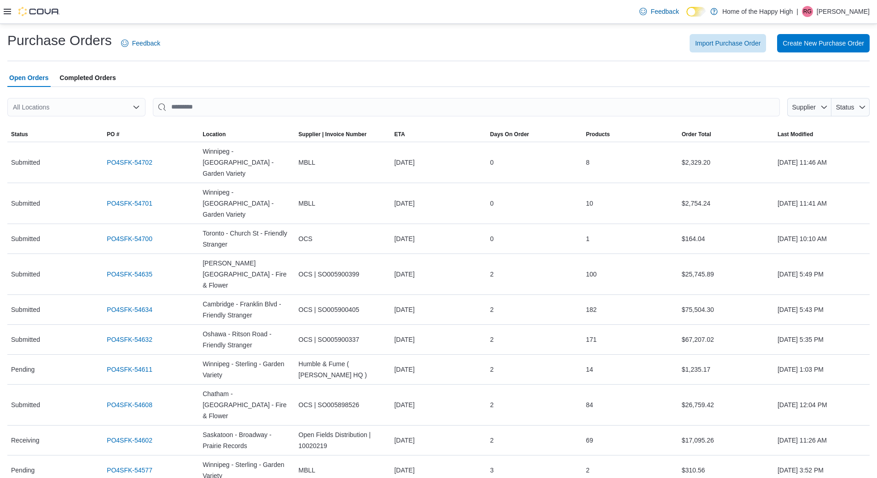
click at [110, 106] on div "All Locations" at bounding box center [76, 107] width 138 height 18
type input "******"
click at [94, 126] on span "[PERSON_NAME] Drive - Friendly Stranger" at bounding box center [119, 122] width 125 height 9
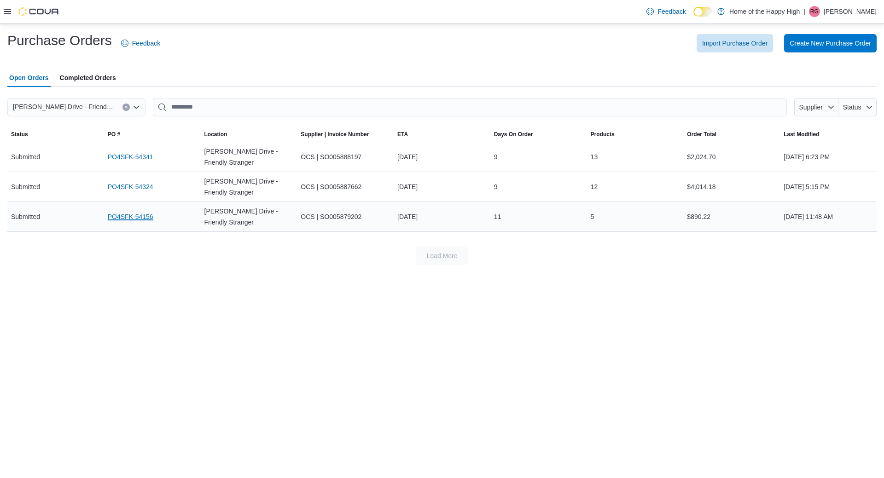
click at [120, 211] on link "PO4SFK-54156" at bounding box center [131, 216] width 46 height 11
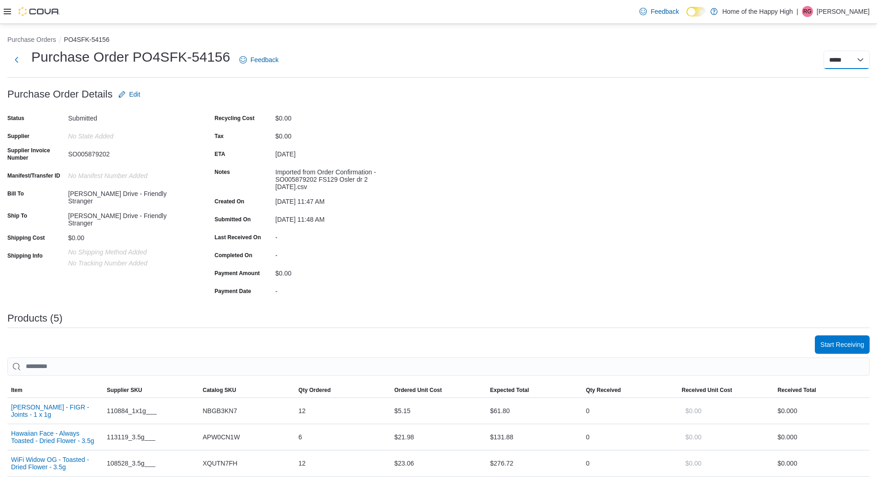
click at [856, 57] on select "**********" at bounding box center [846, 60] width 46 height 18
select select "**********"
select select
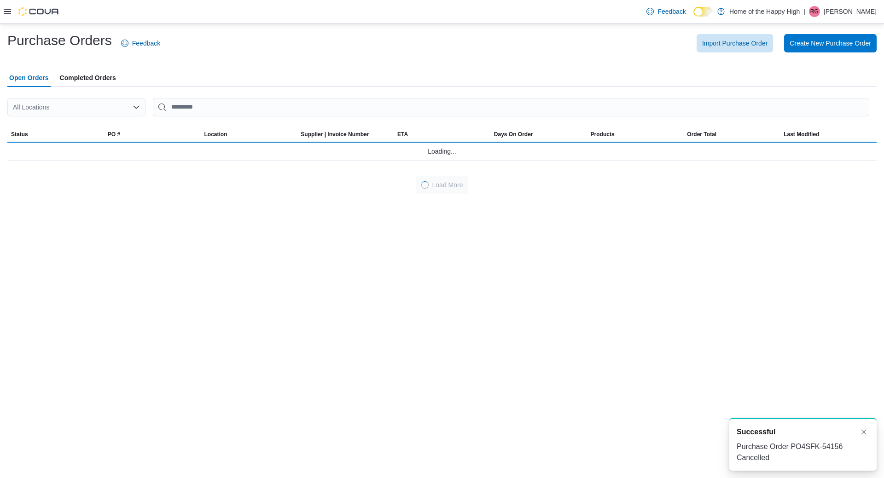
click at [119, 109] on div "All Locations" at bounding box center [76, 107] width 138 height 18
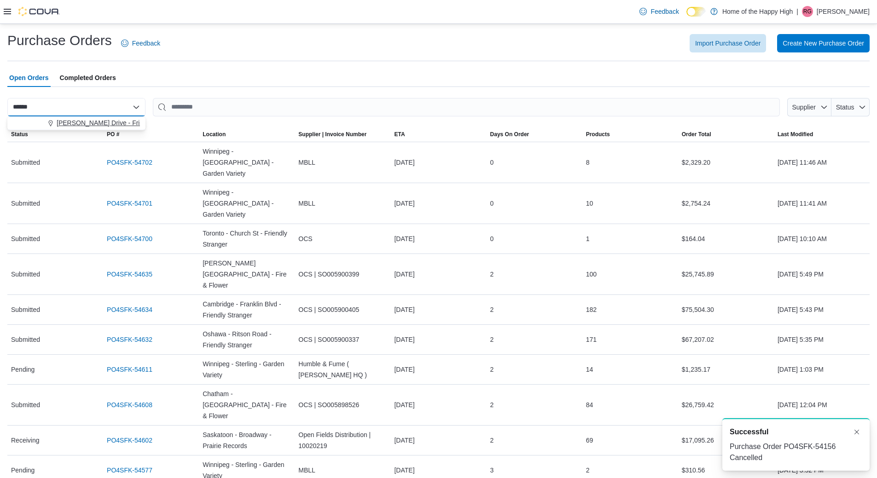
type input "******"
click at [132, 118] on span "[PERSON_NAME] Drive - Friendly Stranger" at bounding box center [119, 122] width 125 height 9
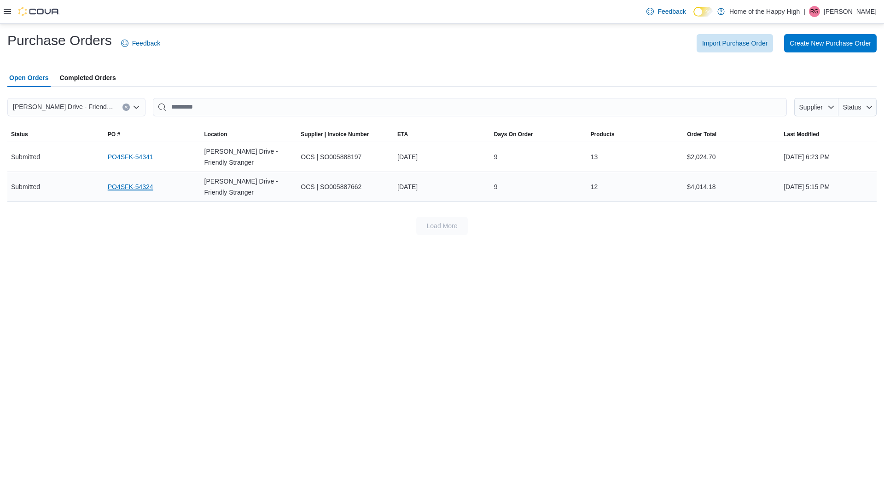
click at [116, 183] on link "PO4SFK-54324" at bounding box center [131, 186] width 46 height 11
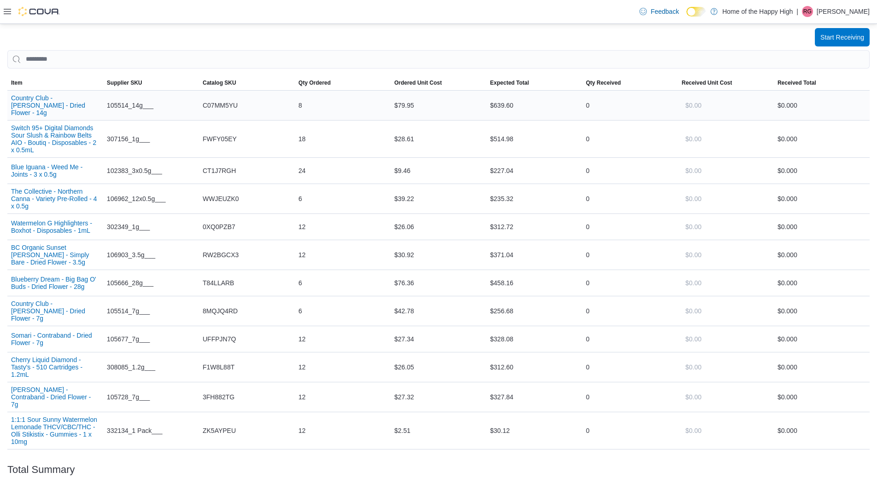
scroll to position [24, 0]
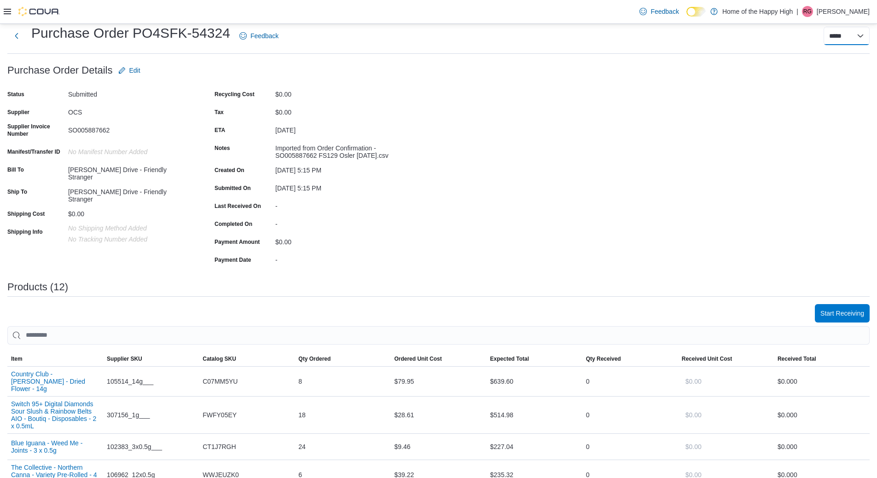
drag, startPoint x: 860, startPoint y: 32, endPoint x: 858, endPoint y: 37, distance: 5.4
click at [860, 32] on select "**********" at bounding box center [846, 36] width 46 height 18
select select "**********"
select select
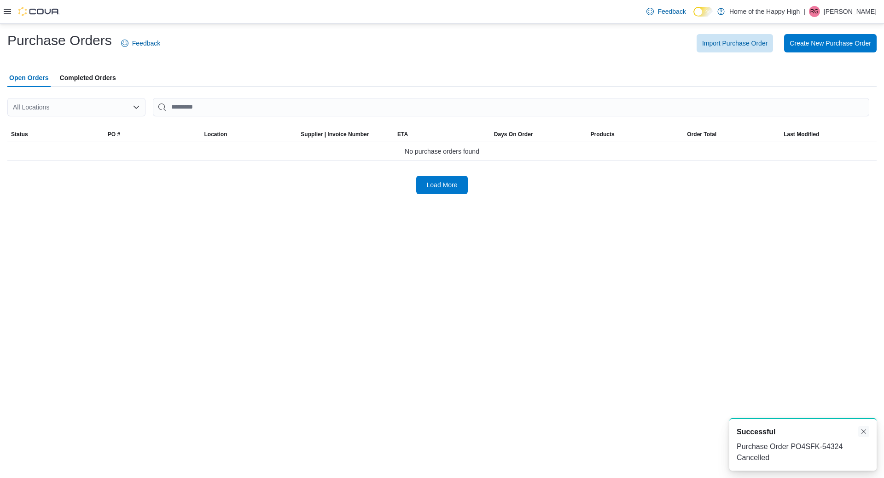
click at [864, 432] on button "Dismiss toast" at bounding box center [863, 431] width 11 height 11
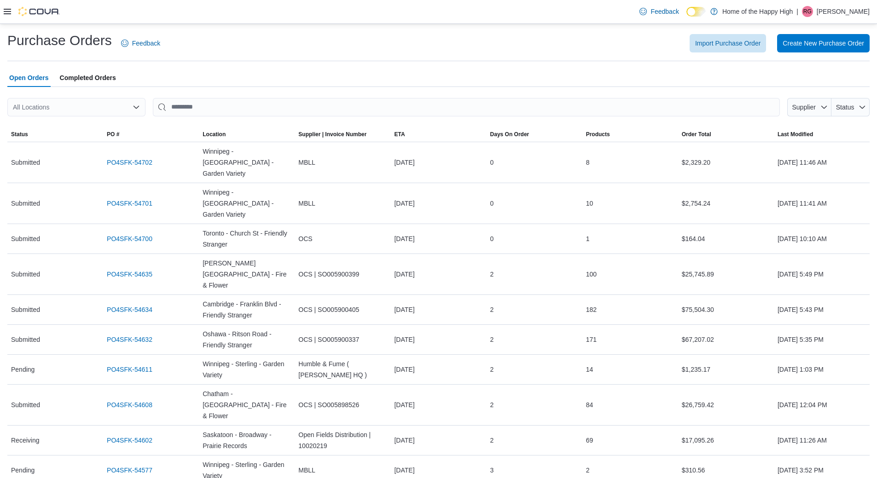
click at [5, 12] on icon at bounding box center [7, 11] width 7 height 7
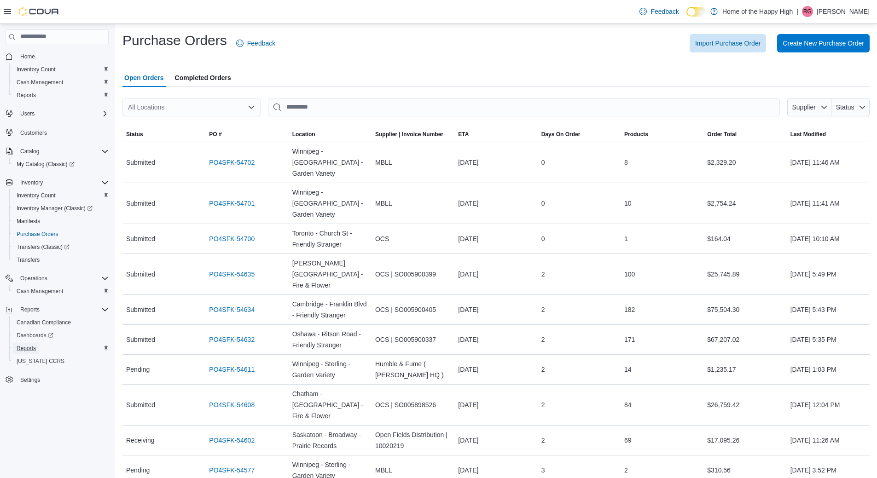
click at [24, 346] on span "Reports" at bounding box center [26, 348] width 19 height 7
